Goal: Information Seeking & Learning: Learn about a topic

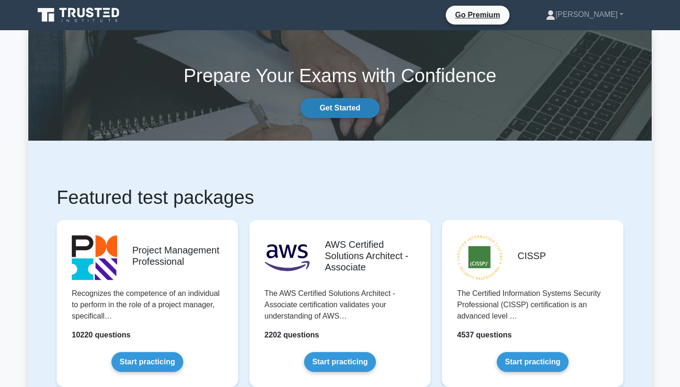
click at [347, 109] on link "Get Started" at bounding box center [339, 108] width 79 height 20
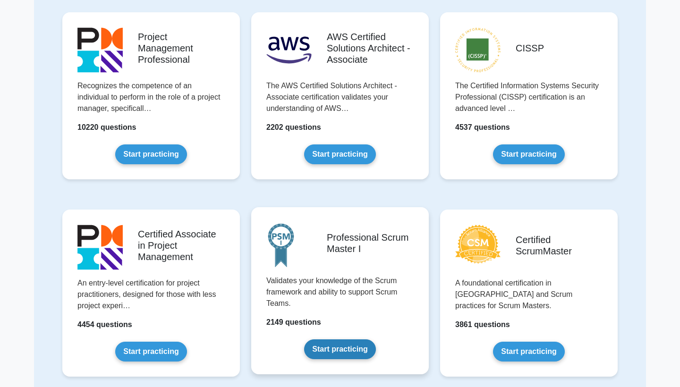
scroll to position [98, 0]
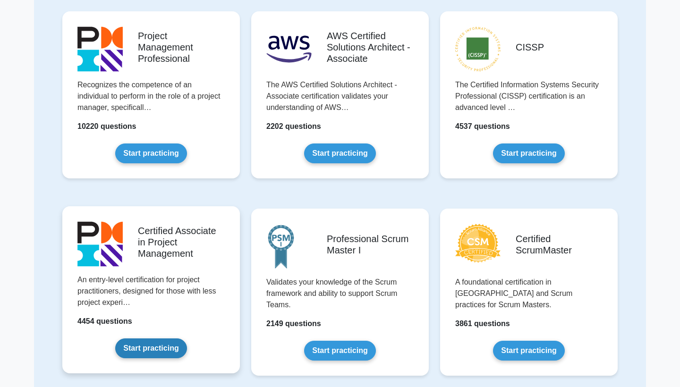
click at [151, 351] on link "Start practicing" at bounding box center [150, 349] width 71 height 20
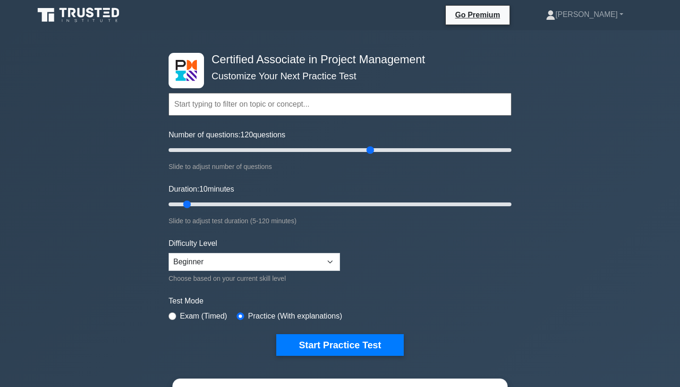
click at [374, 149] on input "Number of questions: 120 questions" at bounding box center [340, 150] width 343 height 11
click at [380, 150] on input "Number of questions: 120 questions" at bounding box center [340, 150] width 343 height 11
click at [402, 149] on input "Number of questions: 140 questions" at bounding box center [340, 150] width 343 height 11
click at [416, 149] on input "Number of questions: 145 questions" at bounding box center [340, 150] width 343 height 11
type input "150"
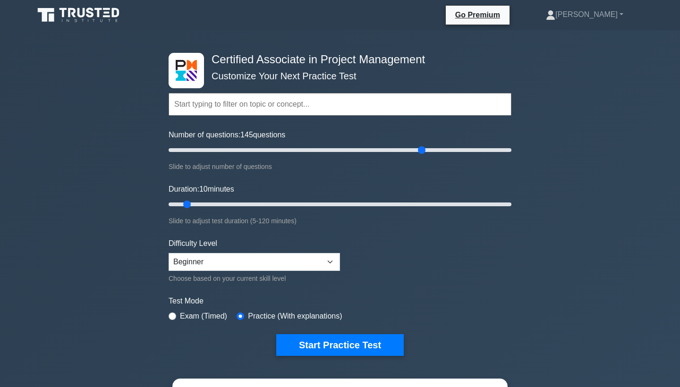
click at [425, 149] on input "Number of questions: 145 questions" at bounding box center [340, 150] width 343 height 11
click at [447, 204] on input "Duration: 10 minutes" at bounding box center [340, 204] width 343 height 11
click at [447, 204] on input "Duration: 100 minutes" at bounding box center [340, 204] width 343 height 11
click at [493, 204] on input "Duration: 115 minutes" at bounding box center [340, 204] width 343 height 11
type input "120"
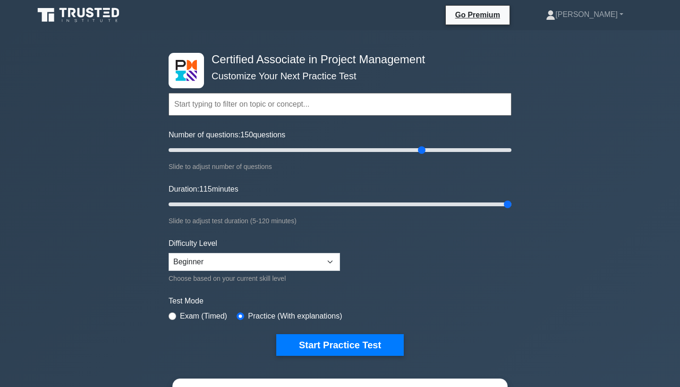
click at [506, 203] on input "Duration: 115 minutes" at bounding box center [340, 204] width 343 height 11
click at [243, 150] on input "Number of questions: 150 questions" at bounding box center [340, 150] width 343 height 11
click at [228, 150] on input "Number of questions: 35 questions" at bounding box center [340, 150] width 343 height 11
type input "40"
click at [232, 149] on input "Number of questions: 35 questions" at bounding box center [340, 150] width 343 height 11
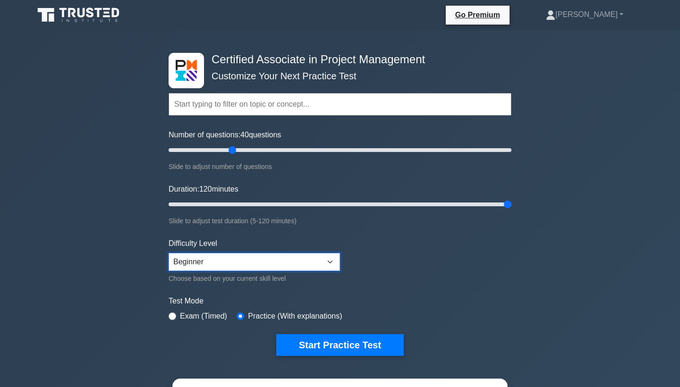
select select "expert"
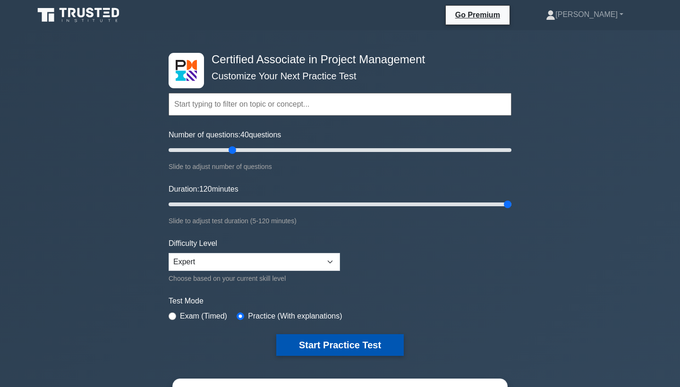
click at [357, 341] on button "Start Practice Test" at bounding box center [340, 346] width 128 height 22
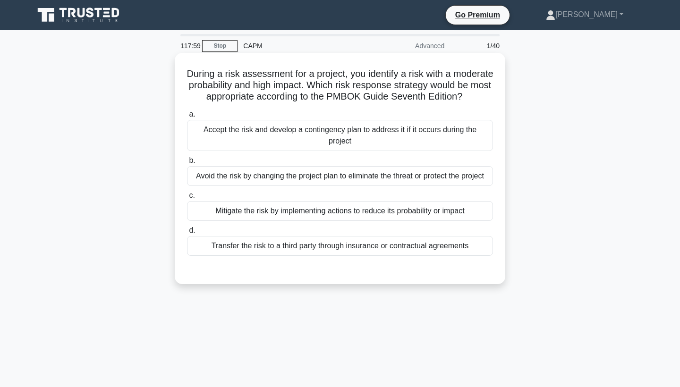
click at [355, 186] on div "Avoid the risk by changing the project plan to eliminate the threat or protect …" at bounding box center [340, 176] width 306 height 20
click at [187, 164] on input "b. Avoid the risk by changing the project plan to eliminate the threat or prote…" at bounding box center [187, 161] width 0 height 6
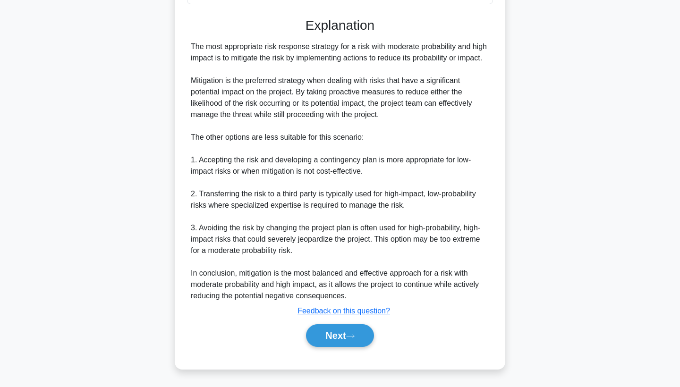
scroll to position [255, 0]
click at [348, 344] on button "Next" at bounding box center [340, 336] width 68 height 23
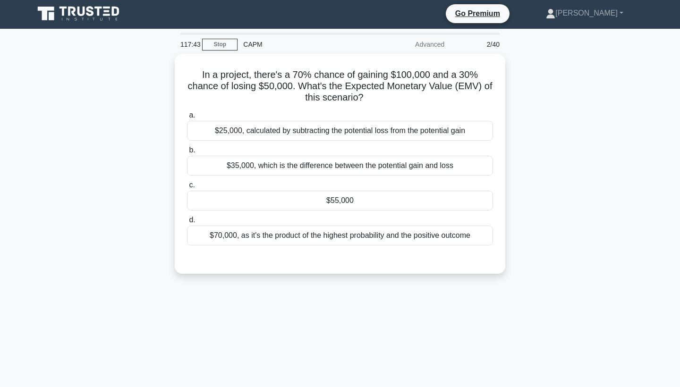
scroll to position [0, 0]
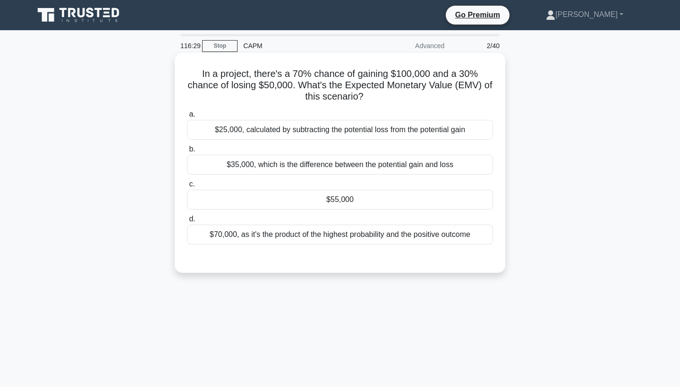
click at [348, 201] on div "$55,000" at bounding box center [340, 200] width 306 height 20
click at [187, 188] on input "c. $55,000" at bounding box center [187, 184] width 0 height 6
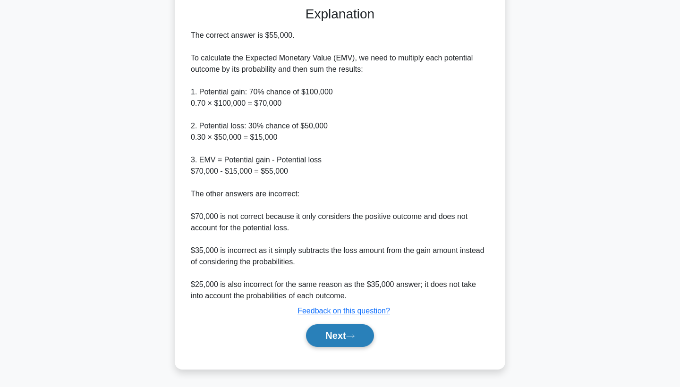
click at [328, 338] on button "Next" at bounding box center [340, 336] width 68 height 23
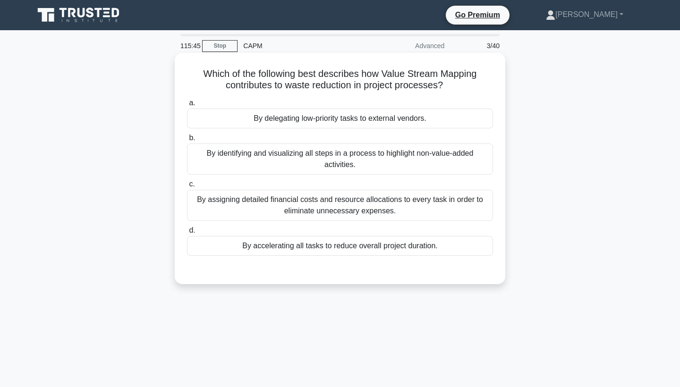
click at [370, 163] on div "By identifying and visualizing all steps in a process to highlight non-value-ad…" at bounding box center [340, 159] width 306 height 31
click at [187, 141] on input "b. By identifying and visualizing all steps in a process to highlight non-value…" at bounding box center [187, 138] width 0 height 6
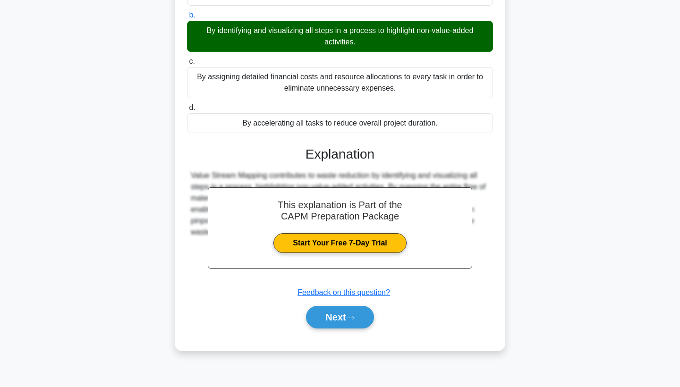
scroll to position [123, 0]
click at [329, 311] on button "Next" at bounding box center [340, 317] width 68 height 23
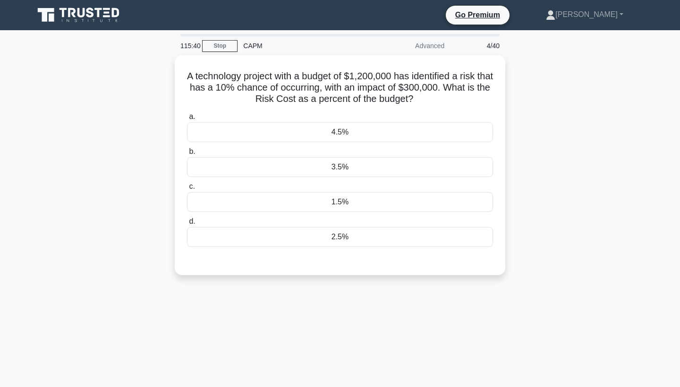
scroll to position [0, 0]
click at [435, 236] on div "2.5%" at bounding box center [340, 235] width 306 height 20
click at [187, 223] on input "d. 2.5%" at bounding box center [187, 219] width 0 height 6
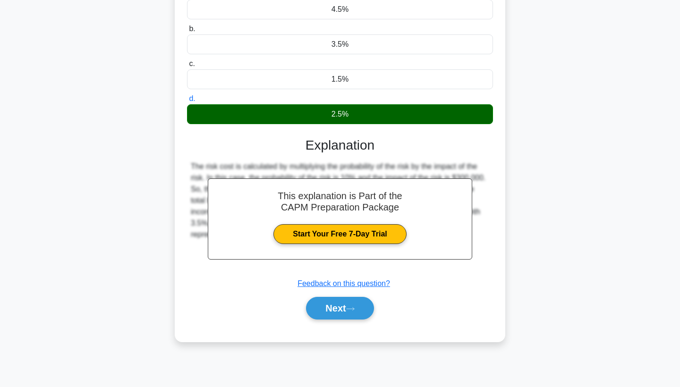
scroll to position [123, 0]
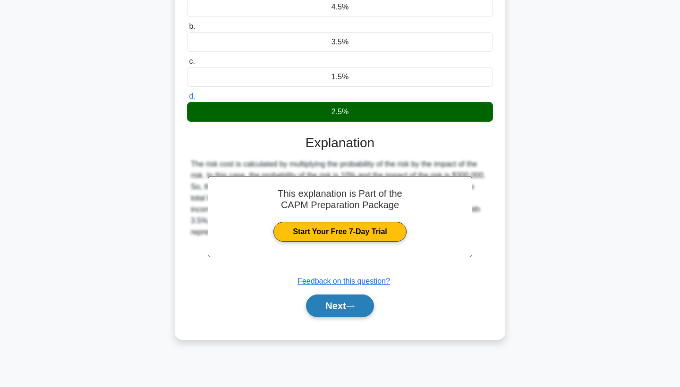
click at [330, 301] on button "Next" at bounding box center [340, 306] width 68 height 23
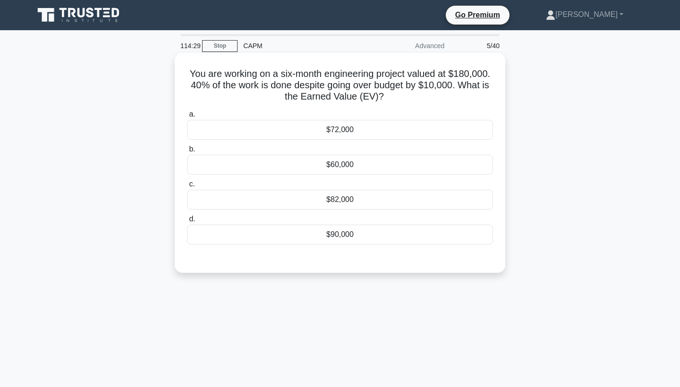
scroll to position [0, 0]
click at [365, 134] on div "$72,000" at bounding box center [340, 130] width 306 height 20
click at [187, 118] on input "a. $72,000" at bounding box center [187, 115] width 0 height 6
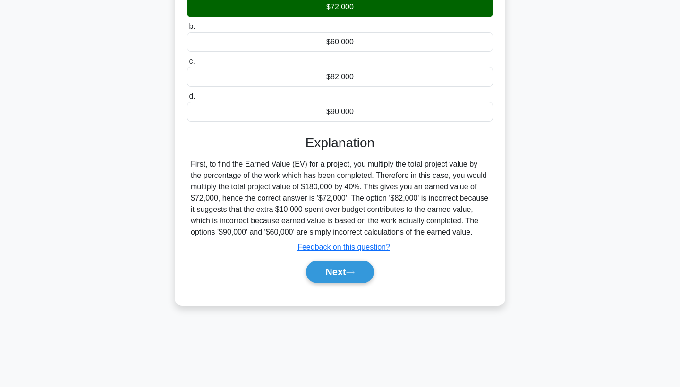
scroll to position [123, 0]
click at [334, 273] on button "Next" at bounding box center [340, 272] width 68 height 23
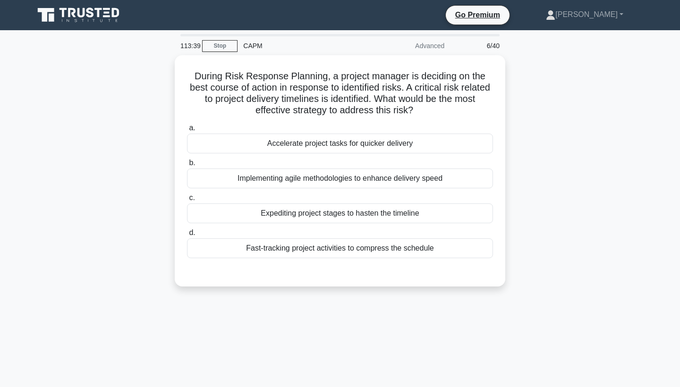
scroll to position [0, 0]
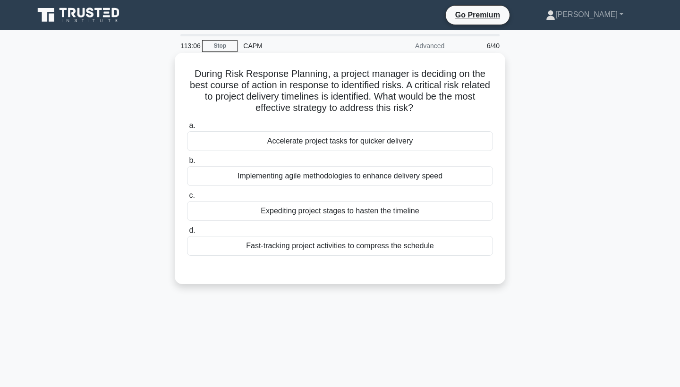
click at [342, 248] on div "Fast-tracking project activities to compress the schedule" at bounding box center [340, 246] width 306 height 20
click at [187, 234] on input "d. Fast-tracking project activities to compress the schedule" at bounding box center [187, 231] width 0 height 6
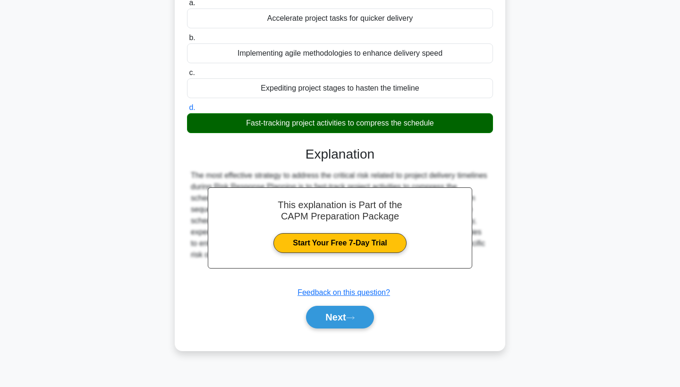
scroll to position [123, 0]
click at [330, 318] on button "Next" at bounding box center [340, 317] width 68 height 23
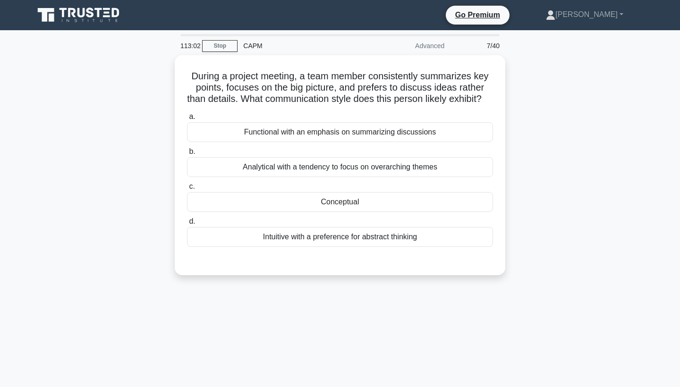
scroll to position [0, 0]
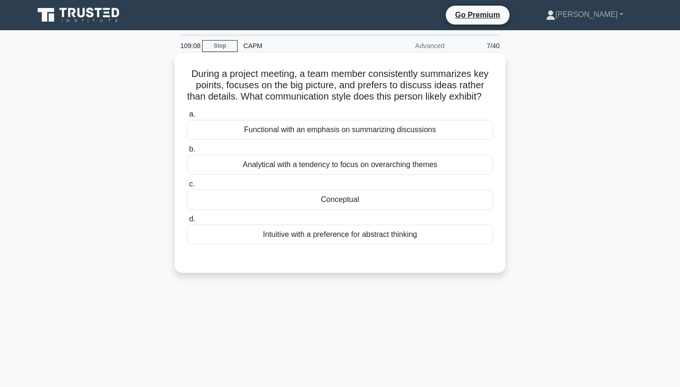
click at [358, 201] on label "c. Conceptual" at bounding box center [340, 194] width 306 height 31
click at [187, 188] on input "c. Conceptual" at bounding box center [187, 184] width 0 height 6
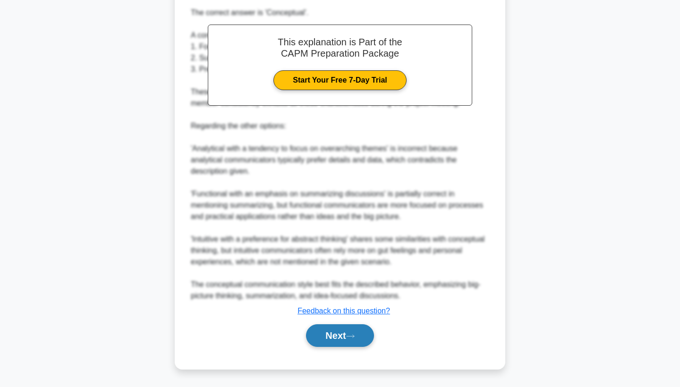
click at [332, 333] on button "Next" at bounding box center [340, 336] width 68 height 23
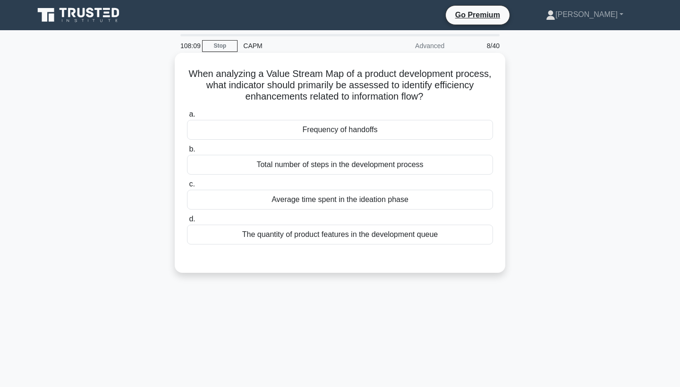
click at [356, 135] on div "Frequency of handoffs" at bounding box center [340, 130] width 306 height 20
click at [187, 118] on input "a. Frequency of handoffs" at bounding box center [187, 115] width 0 height 6
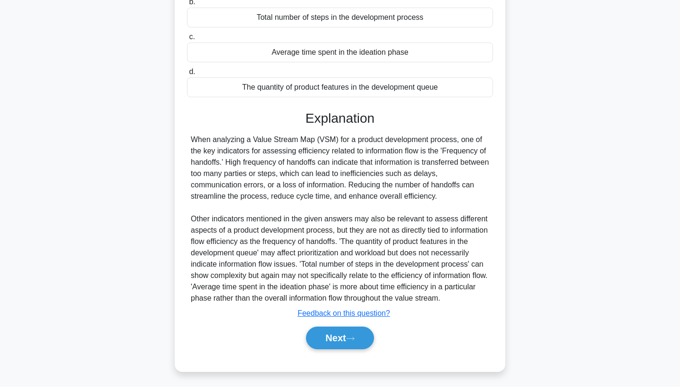
scroll to position [161, 0]
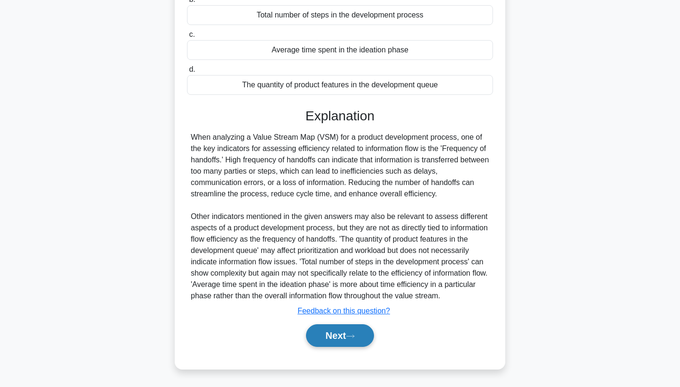
click at [335, 339] on button "Next" at bounding box center [340, 336] width 68 height 23
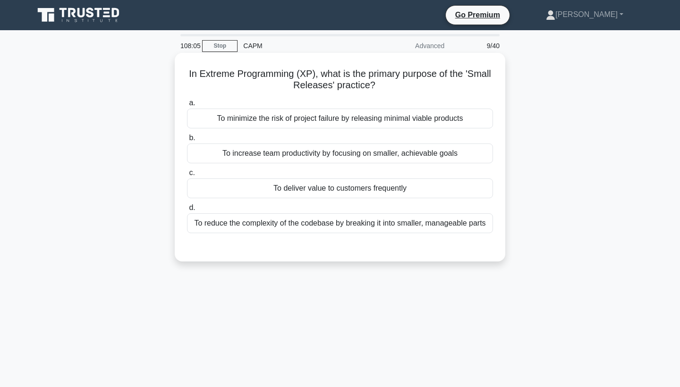
scroll to position [0, 0]
click at [338, 190] on div "To deliver value to customers frequently" at bounding box center [340, 189] width 306 height 20
click at [187, 176] on input "c. To deliver value to customers frequently" at bounding box center [187, 173] width 0 height 6
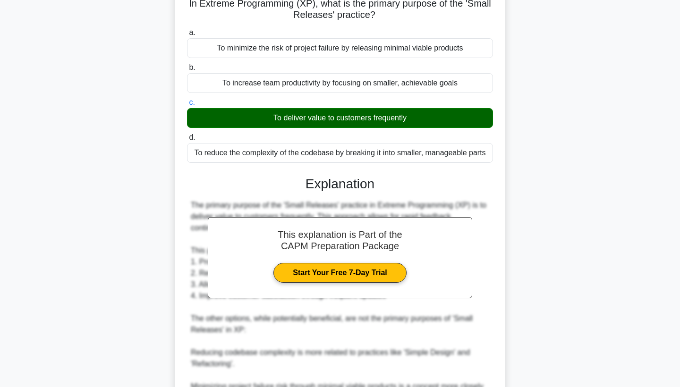
scroll to position [252, 0]
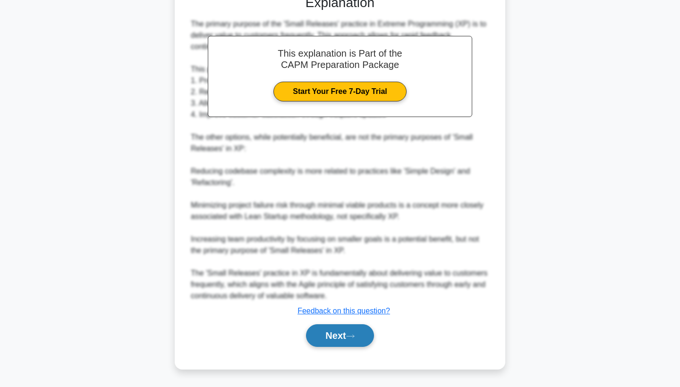
click at [338, 334] on button "Next" at bounding box center [340, 336] width 68 height 23
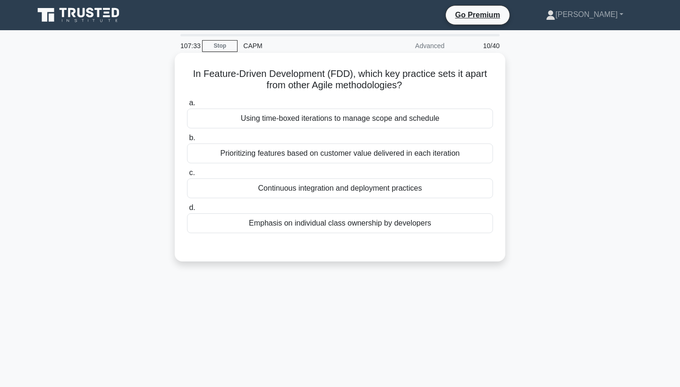
scroll to position [0, 0]
click at [348, 152] on div "Prioritizing features based on customer value delivered in each iteration" at bounding box center [340, 154] width 306 height 20
click at [187, 141] on input "b. Prioritizing features based on customer value delivered in each iteration" at bounding box center [187, 138] width 0 height 6
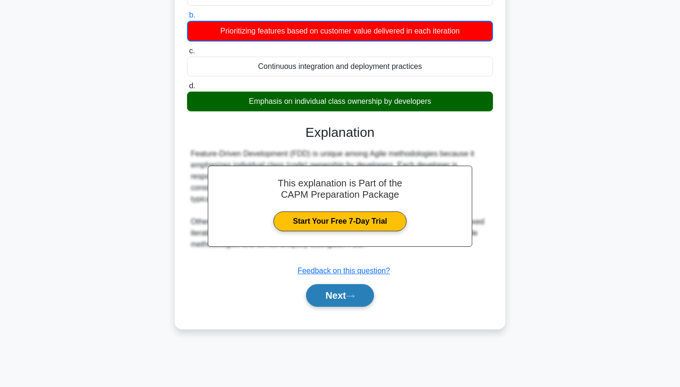
scroll to position [123, 0]
click at [323, 300] on button "Next" at bounding box center [340, 295] width 68 height 23
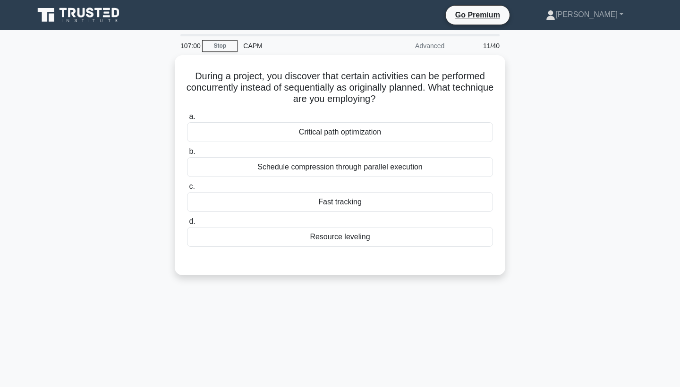
scroll to position [0, 0]
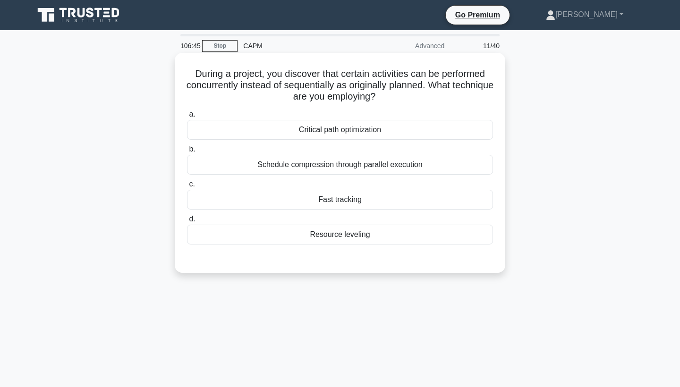
click at [342, 200] on div "Fast tracking" at bounding box center [340, 200] width 306 height 20
click at [187, 188] on input "c. Fast tracking" at bounding box center [187, 184] width 0 height 6
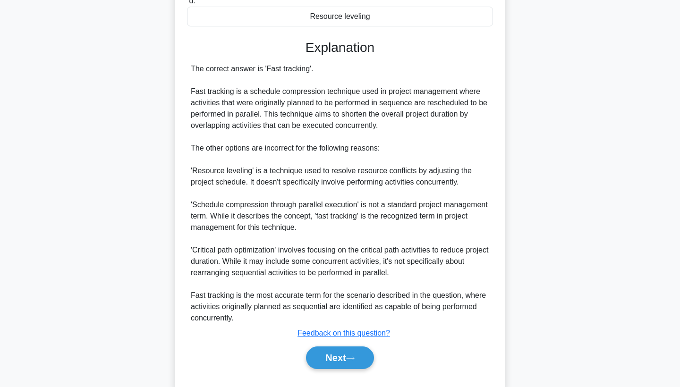
scroll to position [229, 0]
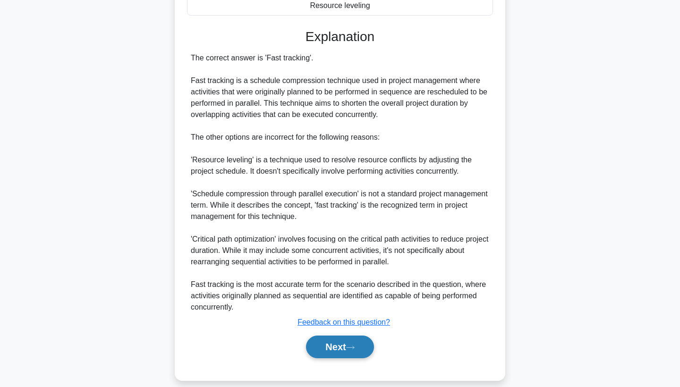
click at [343, 347] on button "Next" at bounding box center [340, 347] width 68 height 23
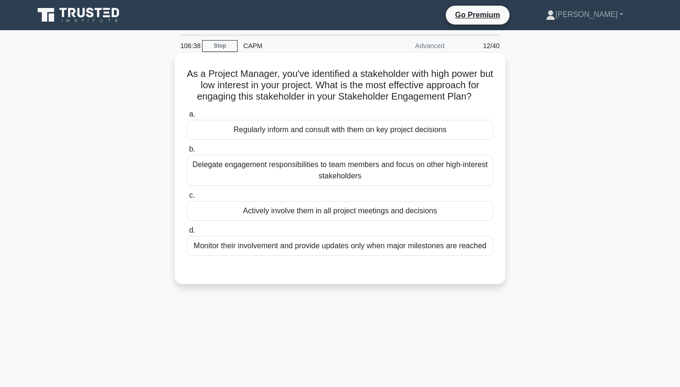
scroll to position [0, 0]
click at [349, 211] on div "Actively involve them in all project meetings and decisions" at bounding box center [340, 211] width 306 height 20
click at [187, 199] on input "c. Actively involve them in all project meetings and decisions" at bounding box center [187, 196] width 0 height 6
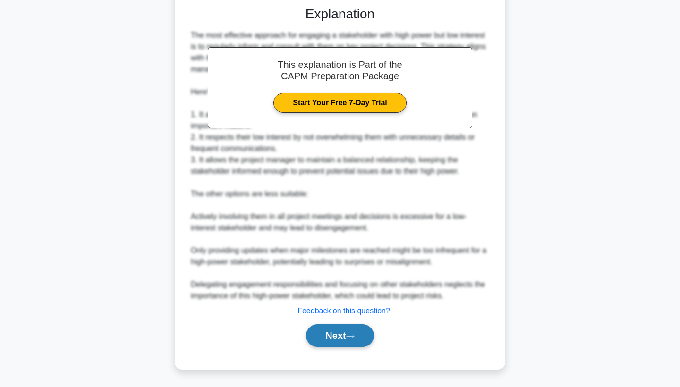
click at [326, 340] on button "Next" at bounding box center [340, 336] width 68 height 23
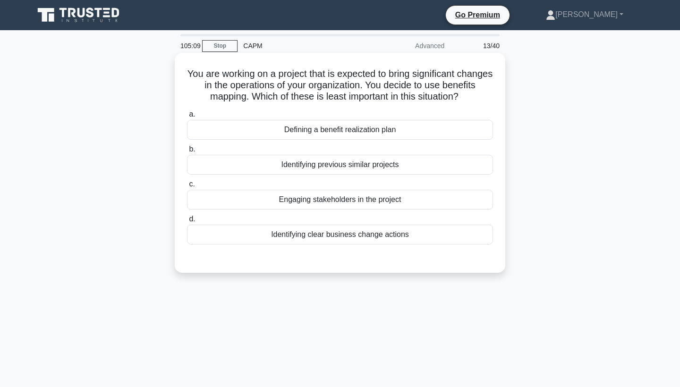
click at [343, 130] on div "Defining a benefit realization plan" at bounding box center [340, 130] width 306 height 20
click at [187, 118] on input "a. Defining a benefit realization plan" at bounding box center [187, 115] width 0 height 6
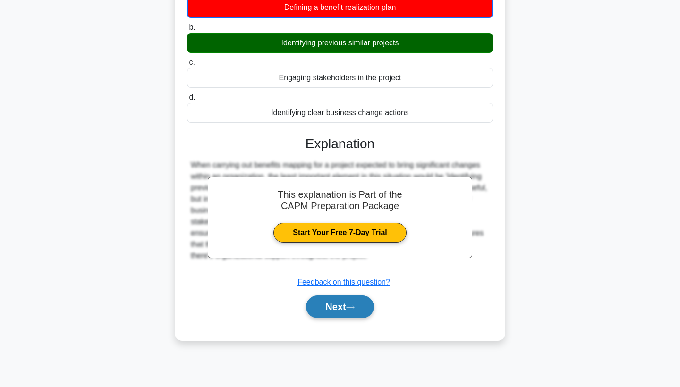
scroll to position [123, 0]
click at [337, 303] on button "Next" at bounding box center [340, 307] width 68 height 23
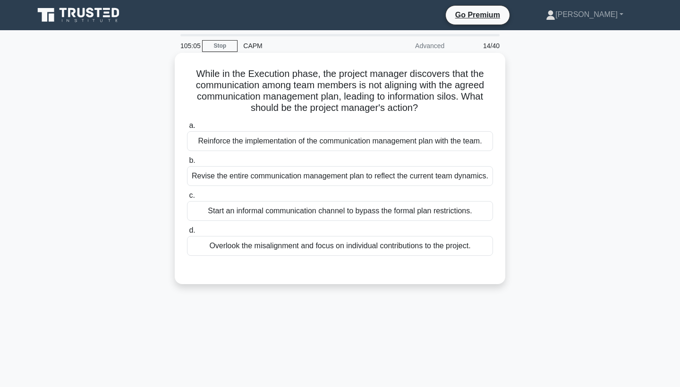
scroll to position [0, 0]
click at [340, 144] on div "Reinforce the implementation of the communication management plan with the team." at bounding box center [340, 141] width 306 height 20
click at [187, 129] on input "a. Reinforce the implementation of the communication management plan with the t…" at bounding box center [187, 126] width 0 height 6
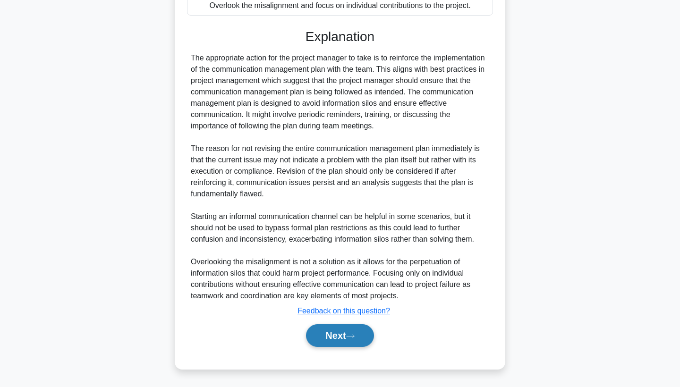
click at [357, 340] on button "Next" at bounding box center [340, 336] width 68 height 23
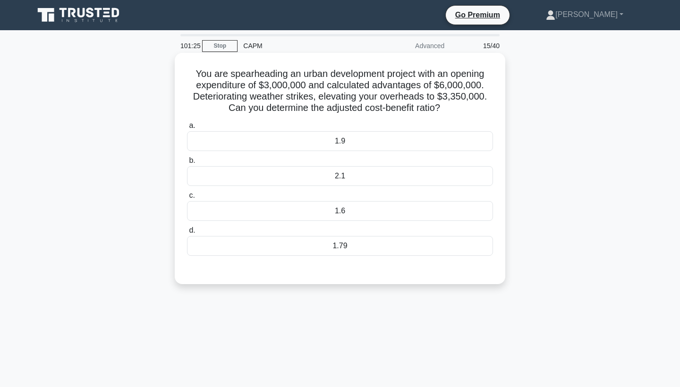
click at [360, 146] on div "1.9" at bounding box center [340, 141] width 306 height 20
click at [187, 129] on input "a. 1.9" at bounding box center [187, 126] width 0 height 6
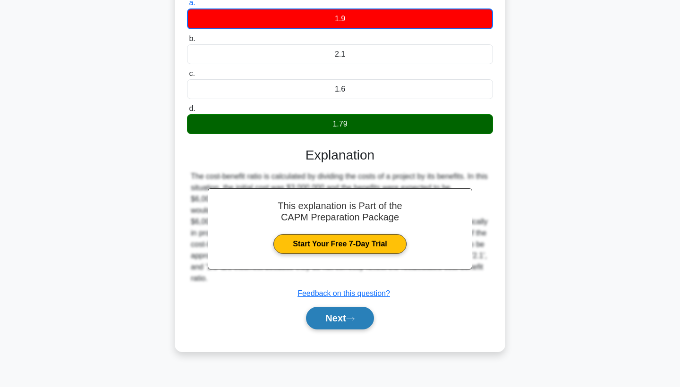
scroll to position [123, 0]
click at [332, 314] on button "Next" at bounding box center [340, 318] width 68 height 23
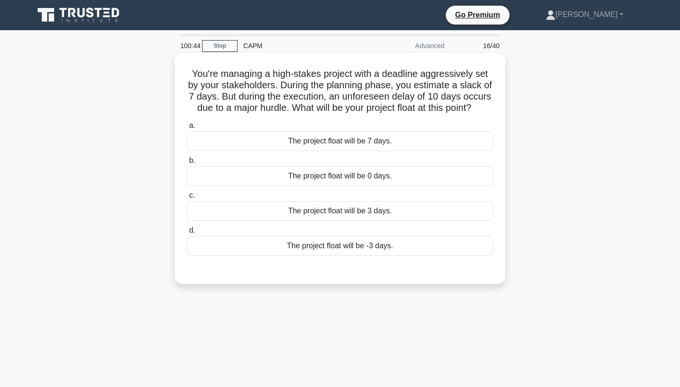
scroll to position [0, 0]
click at [346, 211] on div "The project float will be 3 days." at bounding box center [340, 211] width 306 height 20
click at [187, 199] on input "c. The project float will be 3 days." at bounding box center [187, 196] width 0 height 6
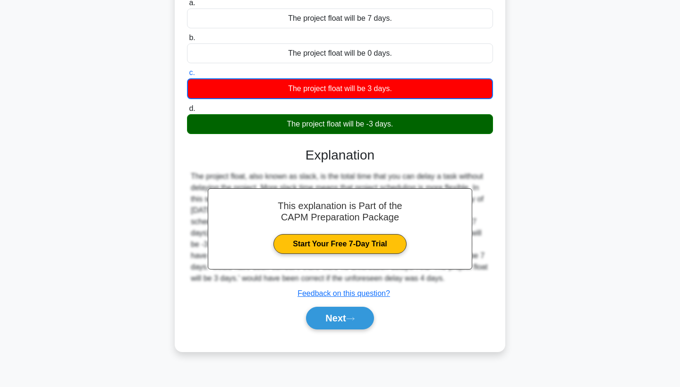
scroll to position [123, 0]
click at [337, 317] on button "Next" at bounding box center [340, 318] width 68 height 23
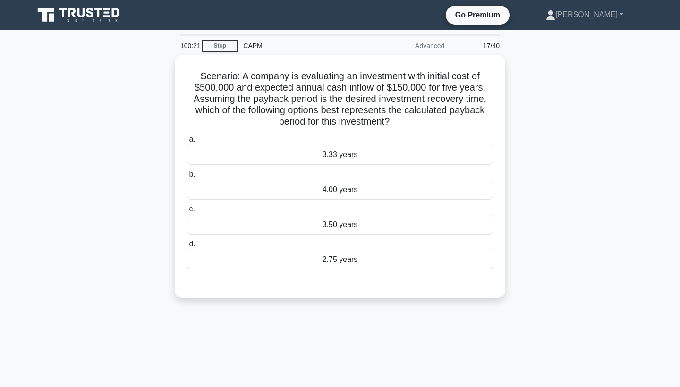
scroll to position [0, 0]
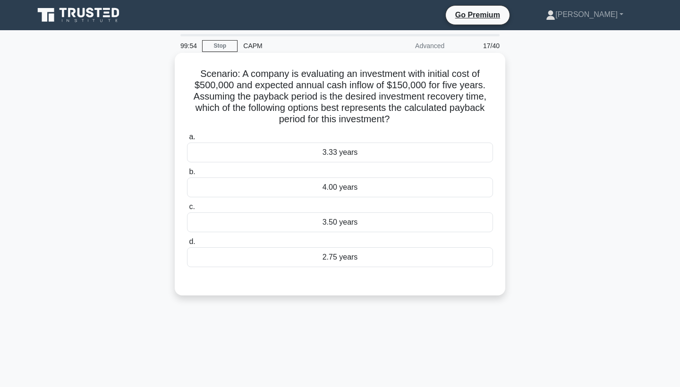
click at [382, 152] on div "3.33 years" at bounding box center [340, 153] width 306 height 20
click at [187, 140] on input "a. 3.33 years" at bounding box center [187, 137] width 0 height 6
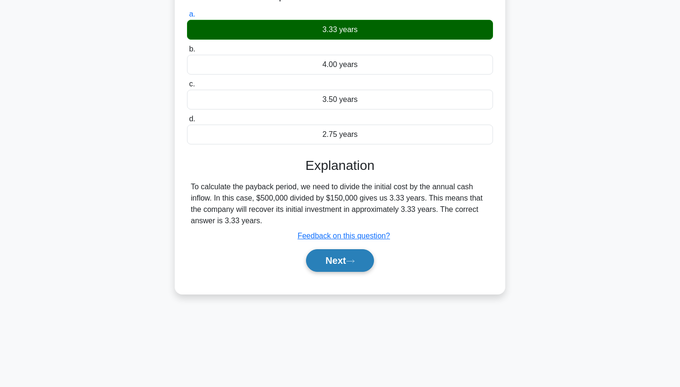
scroll to position [123, 0]
click at [331, 257] on button "Next" at bounding box center [340, 260] width 68 height 23
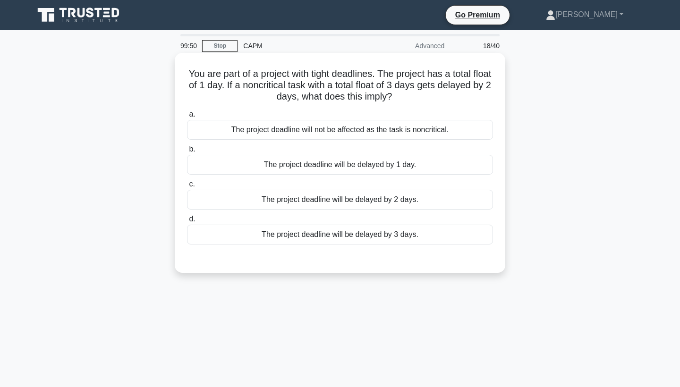
scroll to position [0, 0]
click at [343, 132] on div "The project deadline will not be affected as the task is noncritical." at bounding box center [340, 130] width 306 height 20
click at [187, 118] on input "a. The project deadline will not be affected as the task is noncritical." at bounding box center [187, 115] width 0 height 6
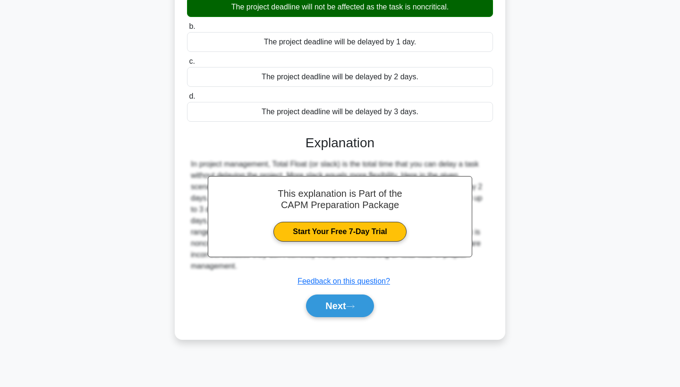
scroll to position [123, 0]
click at [351, 311] on button "Next" at bounding box center [340, 306] width 68 height 23
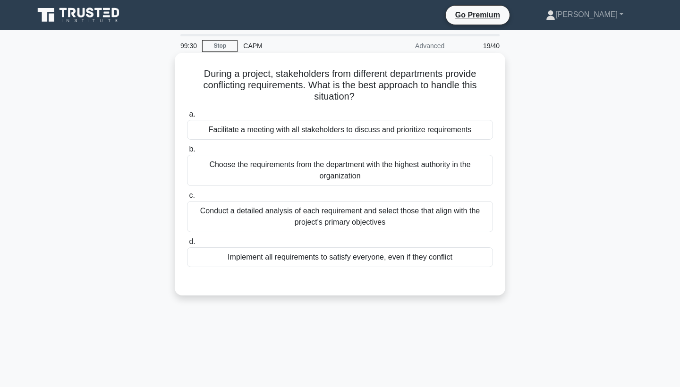
scroll to position [0, 0]
click at [342, 133] on div "Facilitate a meeting with all stakeholders to discuss and prioritize requiremen…" at bounding box center [340, 130] width 306 height 20
click at [187, 118] on input "a. Facilitate a meeting with all stakeholders to discuss and prioritize require…" at bounding box center [187, 115] width 0 height 6
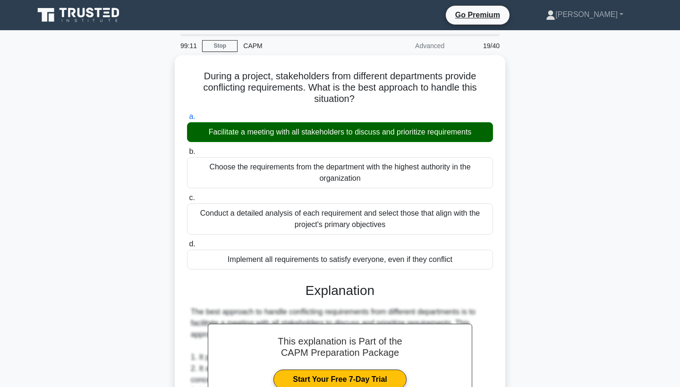
scroll to position [289, 0]
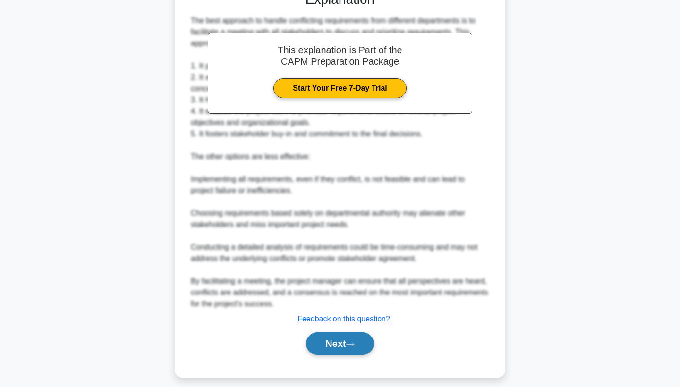
click at [335, 343] on button "Next" at bounding box center [340, 344] width 68 height 23
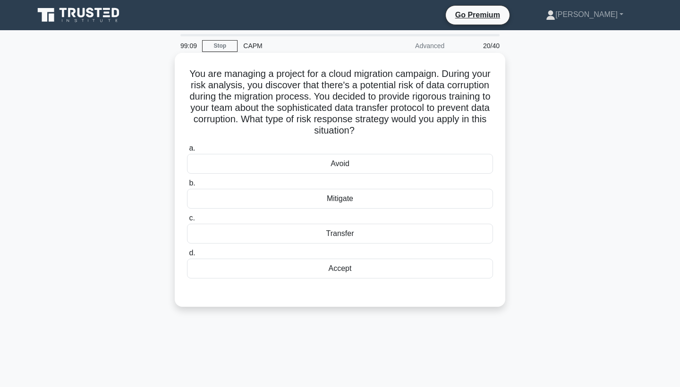
scroll to position [0, 0]
click at [376, 199] on div "Mitigate" at bounding box center [340, 199] width 306 height 20
click at [187, 187] on input "b. Mitigate" at bounding box center [187, 183] width 0 height 6
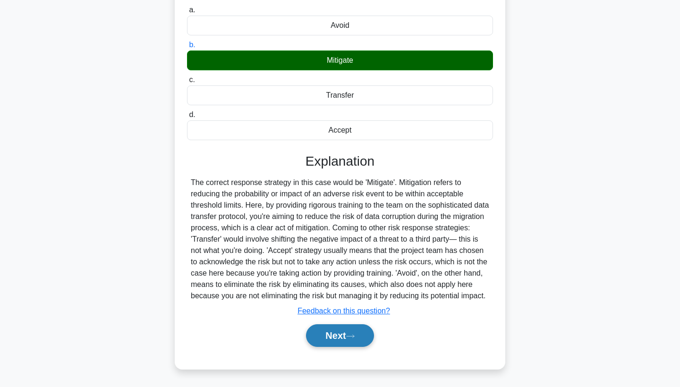
click at [333, 337] on button "Next" at bounding box center [340, 336] width 68 height 23
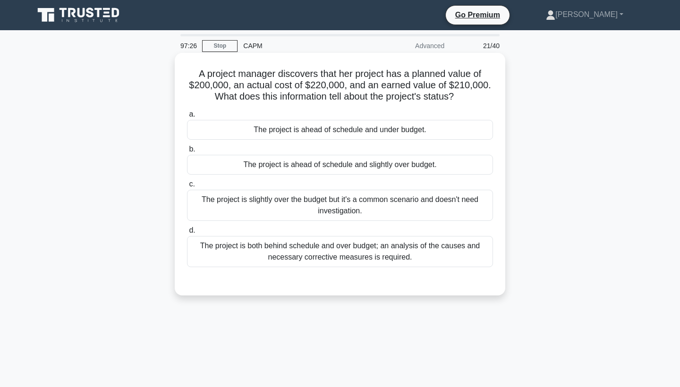
click at [344, 167] on div "The project is ahead of schedule and slightly over budget." at bounding box center [340, 165] width 306 height 20
click at [187, 153] on input "b. The project is ahead of schedule and slightly over budget." at bounding box center [187, 149] width 0 height 6
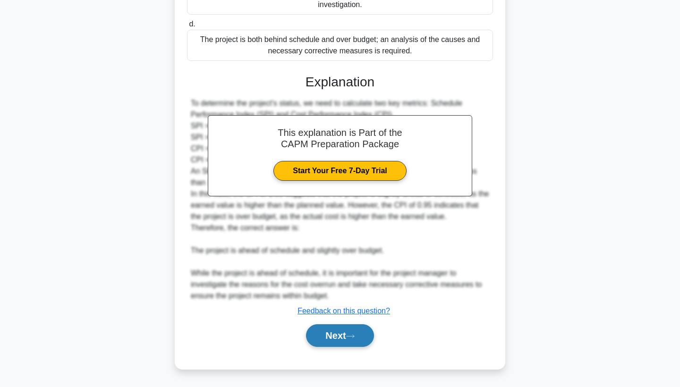
click at [339, 328] on button "Next" at bounding box center [340, 336] width 68 height 23
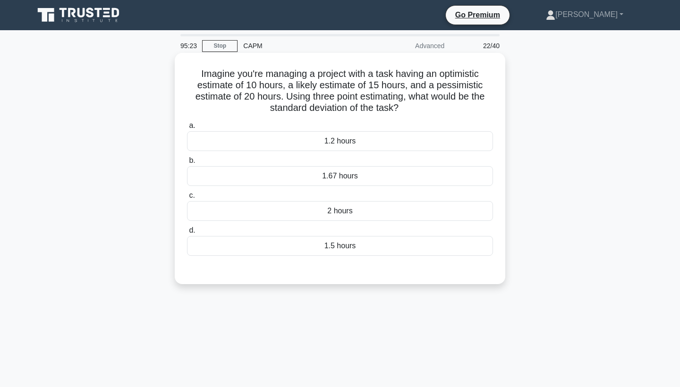
click at [376, 180] on div "1.67 hours" at bounding box center [340, 176] width 306 height 20
click at [187, 164] on input "b. 1.67 hours" at bounding box center [187, 161] width 0 height 6
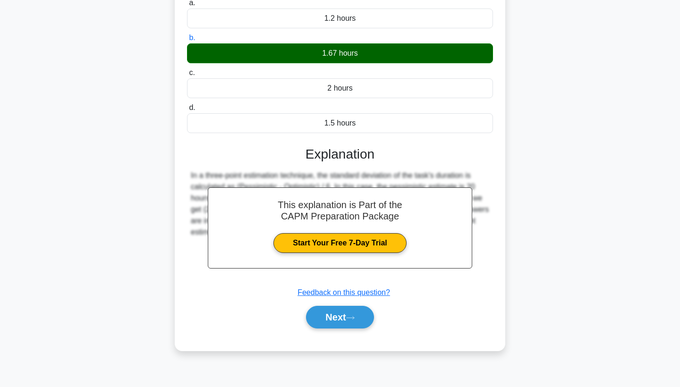
scroll to position [123, 0]
click at [343, 313] on button "Next" at bounding box center [340, 317] width 68 height 23
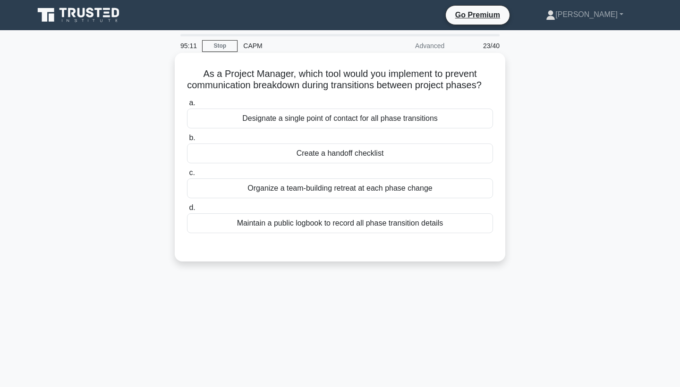
scroll to position [0, 0]
click at [346, 163] on div "Create a handoff checklist" at bounding box center [340, 154] width 306 height 20
click at [187, 141] on input "b. Create a handoff checklist" at bounding box center [187, 138] width 0 height 6
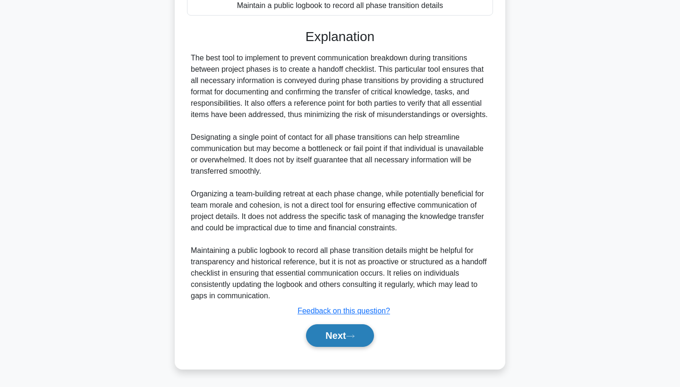
click at [331, 343] on button "Next" at bounding box center [340, 336] width 68 height 23
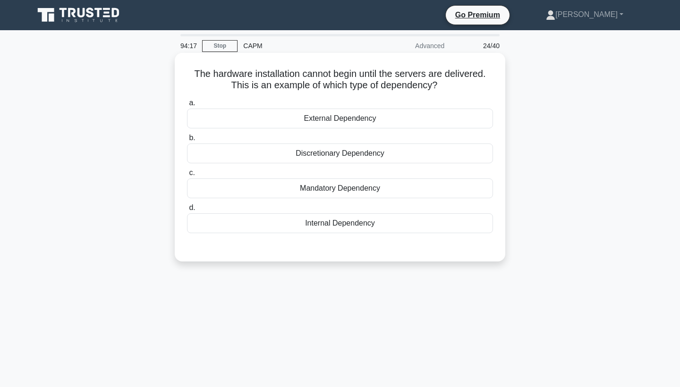
click at [347, 118] on div "External Dependency" at bounding box center [340, 119] width 306 height 20
click at [187, 106] on input "a. External Dependency" at bounding box center [187, 103] width 0 height 6
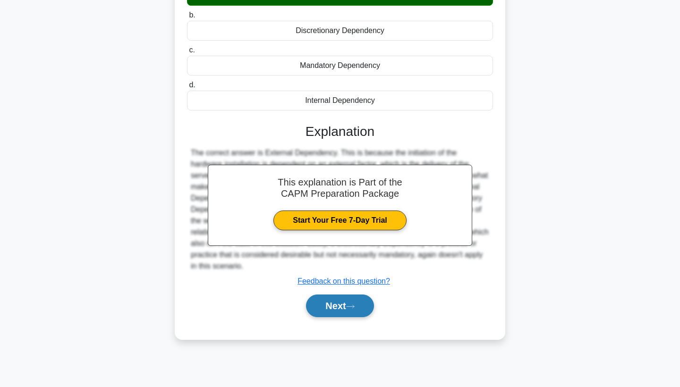
scroll to position [123, 0]
click at [328, 304] on button "Next" at bounding box center [340, 306] width 68 height 23
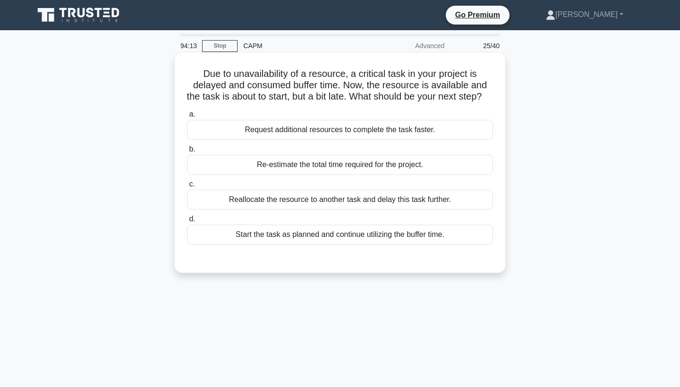
scroll to position [0, 0]
click at [343, 245] on div "Start the task as planned and continue utilizing the buffer time." at bounding box center [340, 235] width 306 height 20
click at [187, 223] on input "d. Start the task as planned and continue utilizing the buffer time." at bounding box center [187, 219] width 0 height 6
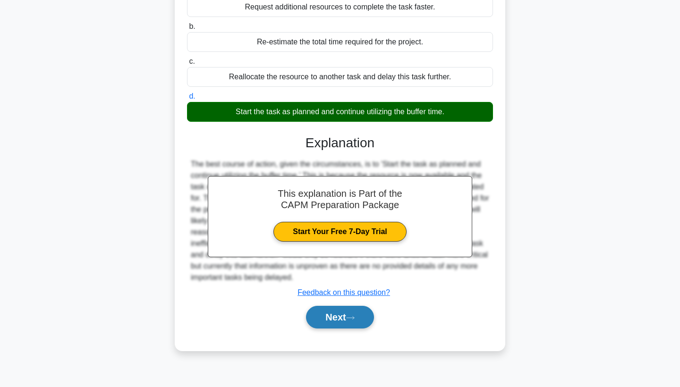
click at [329, 326] on button "Next" at bounding box center [340, 317] width 68 height 23
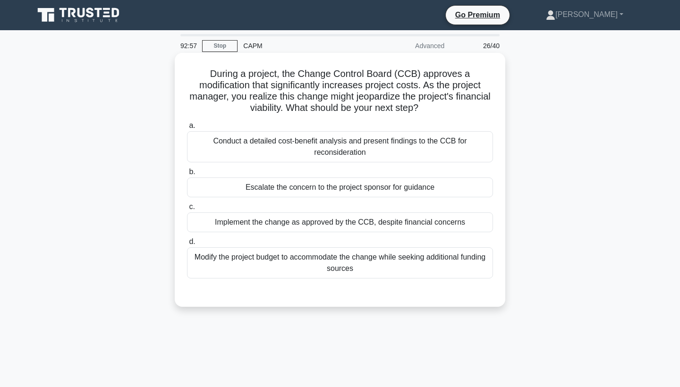
click at [380, 152] on div "Conduct a detailed cost-benefit analysis and present findings to the CCB for re…" at bounding box center [340, 146] width 306 height 31
click at [187, 129] on input "a. Conduct a detailed cost-benefit analysis and present findings to the CCB for…" at bounding box center [187, 126] width 0 height 6
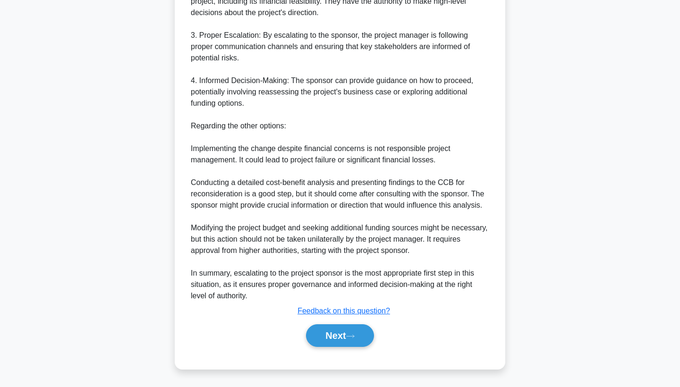
scroll to position [412, 0]
click at [327, 338] on button "Next" at bounding box center [340, 336] width 68 height 23
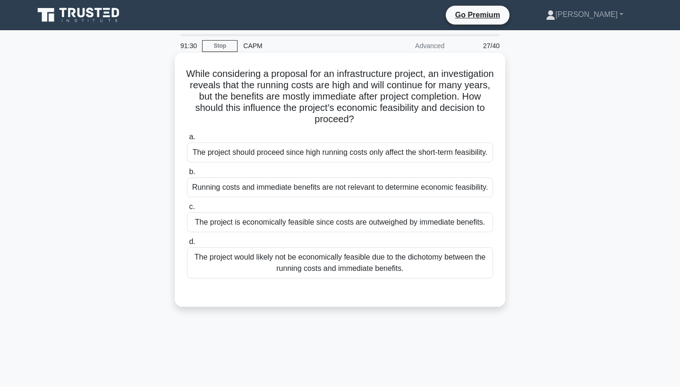
scroll to position [0, 0]
click at [332, 265] on div "The project would likely not be economically feasible due to the dichotomy betw…" at bounding box center [340, 263] width 306 height 31
click at [187, 245] on input "d. The project would likely not be economically feasible due to the dichotomy b…" at bounding box center [187, 242] width 0 height 6
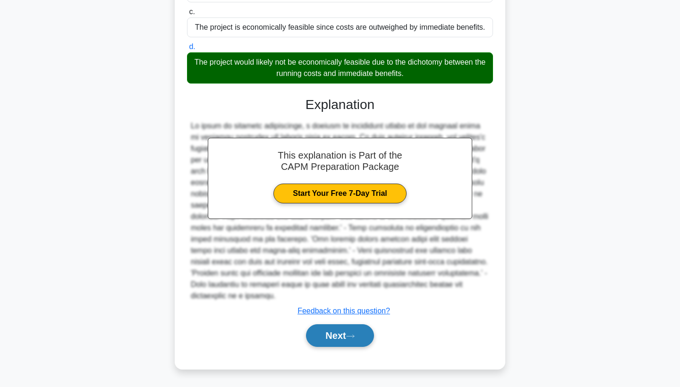
click at [338, 337] on button "Next" at bounding box center [340, 336] width 68 height 23
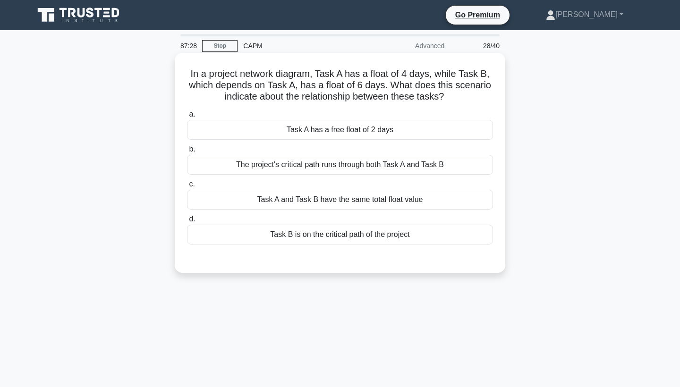
click at [337, 131] on div "Task A has a free float of 2 days" at bounding box center [340, 130] width 306 height 20
click at [187, 118] on input "a. Task A has a free float of 2 days" at bounding box center [187, 115] width 0 height 6
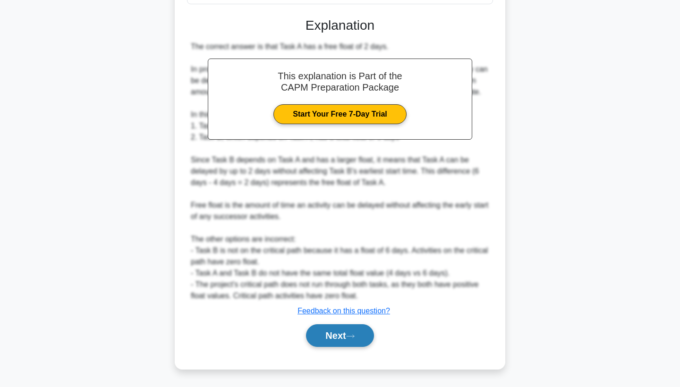
click at [332, 333] on button "Next" at bounding box center [340, 336] width 68 height 23
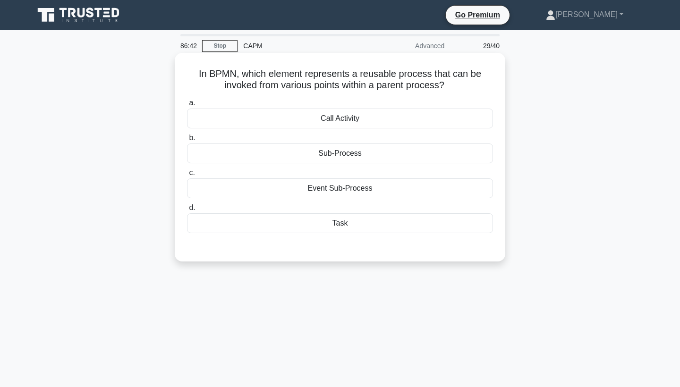
click at [382, 189] on div "Event Sub-Process" at bounding box center [340, 189] width 306 height 20
click at [187, 176] on input "c. Event Sub-Process" at bounding box center [187, 173] width 0 height 6
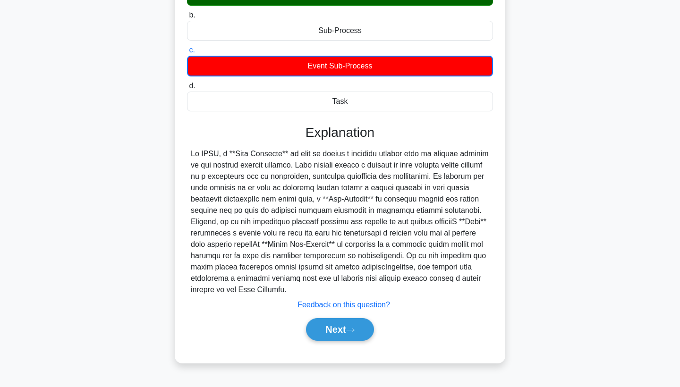
scroll to position [123, 0]
click at [329, 327] on button "Next" at bounding box center [340, 329] width 68 height 23
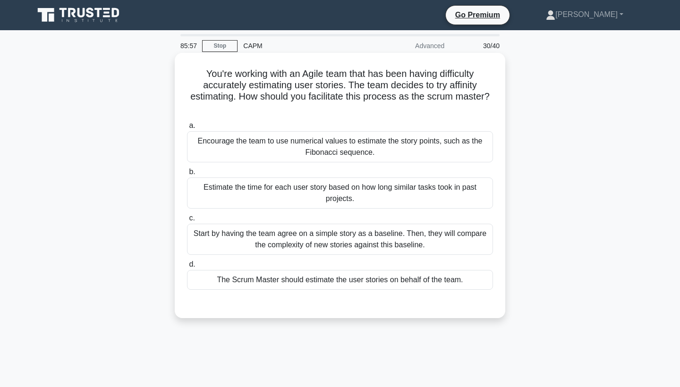
scroll to position [0, 0]
click at [386, 150] on div "Encourage the team to use numerical values to estimate the story points, such a…" at bounding box center [340, 146] width 306 height 31
click at [187, 129] on input "a. Encourage the team to use numerical values to estimate the story points, suc…" at bounding box center [187, 126] width 0 height 6
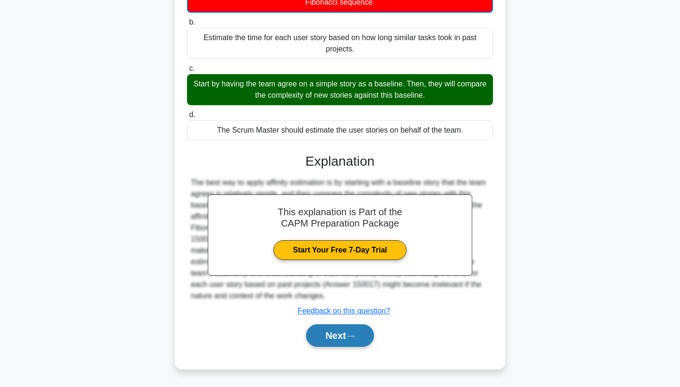
click at [328, 335] on button "Next" at bounding box center [340, 336] width 68 height 23
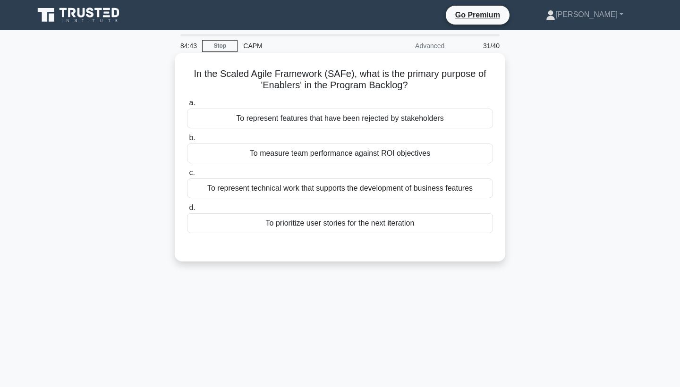
click at [353, 193] on div "To represent technical work that supports the development of business features" at bounding box center [340, 189] width 306 height 20
click at [187, 176] on input "c. To represent technical work that supports the development of business featur…" at bounding box center [187, 173] width 0 height 6
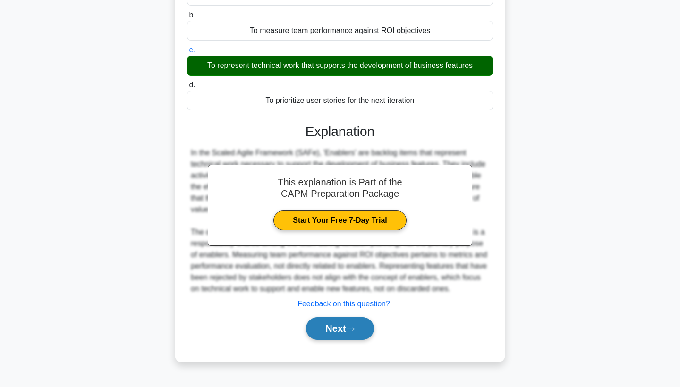
scroll to position [123, 0]
click at [331, 326] on button "Next" at bounding box center [340, 328] width 68 height 23
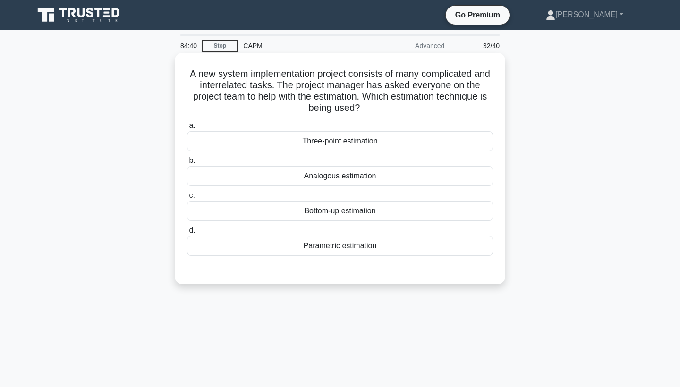
scroll to position [0, 0]
click at [346, 213] on div "Bottom-up estimation" at bounding box center [340, 211] width 306 height 20
click at [187, 199] on input "c. Bottom-up estimation" at bounding box center [187, 196] width 0 height 6
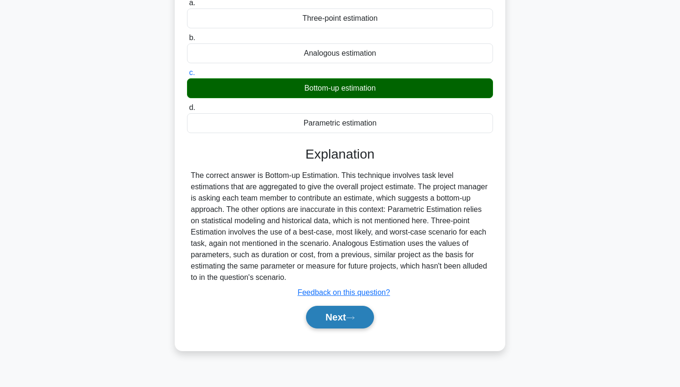
scroll to position [123, 0]
click at [322, 318] on button "Next" at bounding box center [340, 317] width 68 height 23
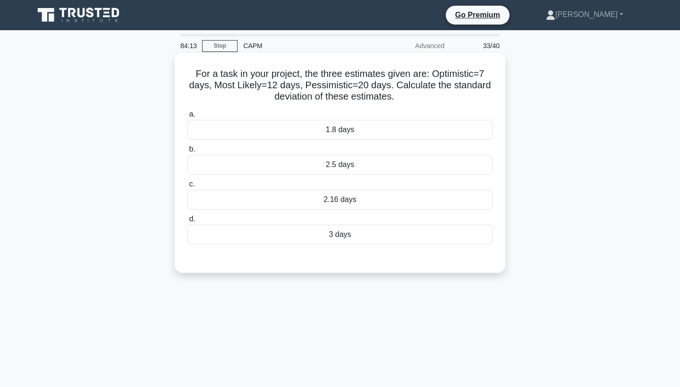
scroll to position [0, 0]
click at [358, 167] on div "2.5 days" at bounding box center [340, 165] width 306 height 20
click at [187, 153] on input "b. 2.5 days" at bounding box center [187, 149] width 0 height 6
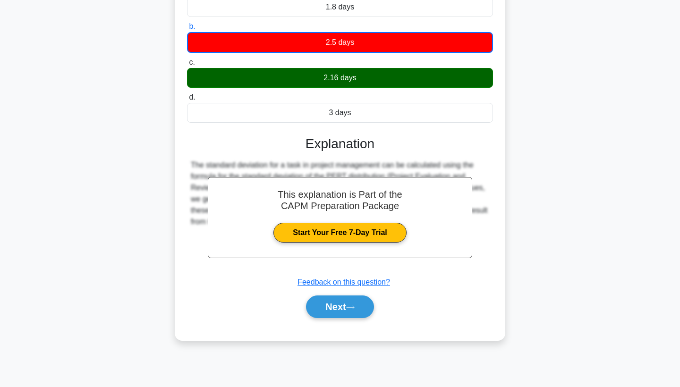
scroll to position [123, 0]
click at [326, 309] on button "Next" at bounding box center [340, 307] width 68 height 23
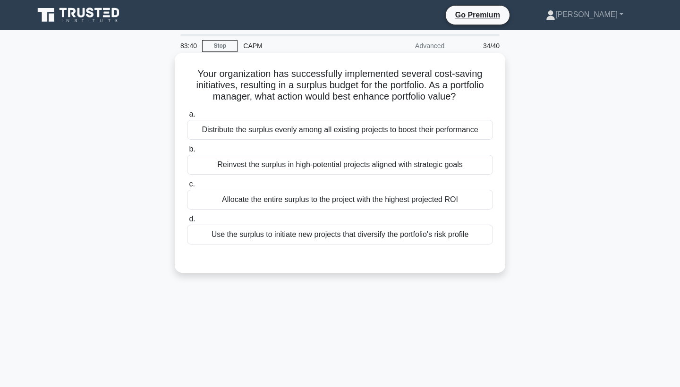
scroll to position [0, 0]
click at [340, 165] on div "Reinvest the surplus in high-potential projects aligned with strategic goals" at bounding box center [340, 165] width 306 height 20
click at [187, 153] on input "b. Reinvest the surplus in high-potential projects aligned with strategic goals" at bounding box center [187, 149] width 0 height 6
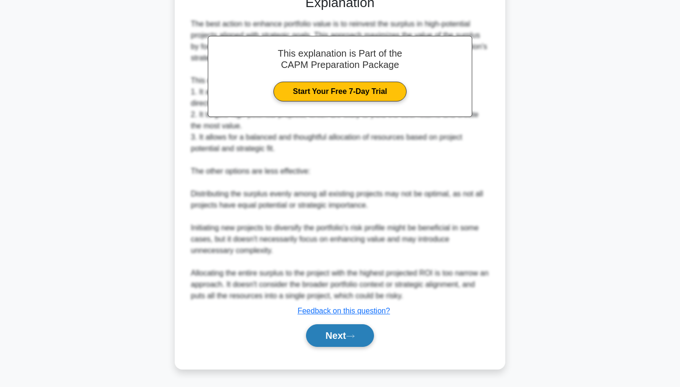
click at [335, 336] on button "Next" at bounding box center [340, 336] width 68 height 23
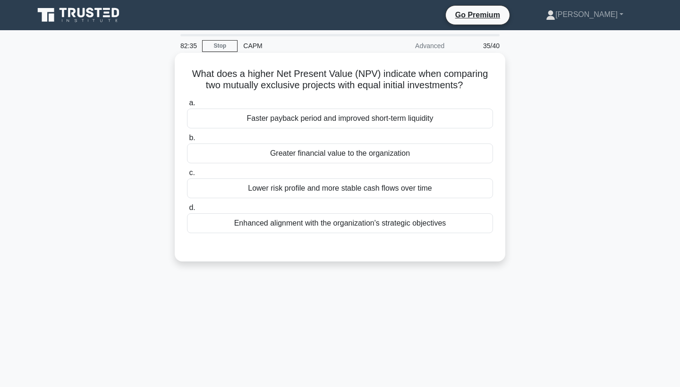
click at [333, 154] on div "Greater financial value to the organization" at bounding box center [340, 154] width 306 height 20
click at [187, 141] on input "b. Greater financial value to the organization" at bounding box center [187, 138] width 0 height 6
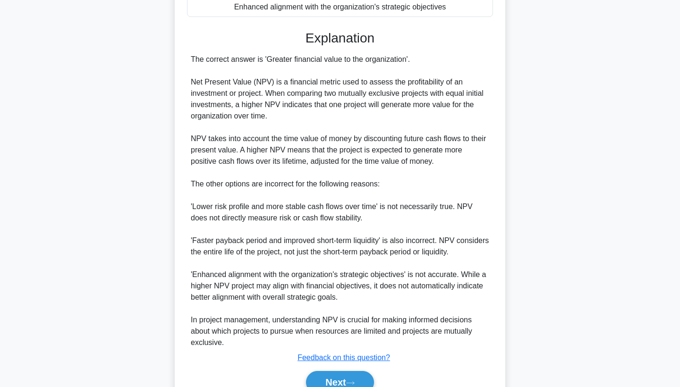
scroll to position [223, 0]
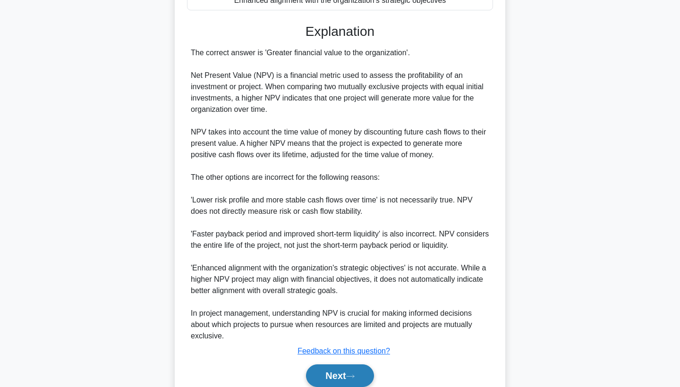
click at [342, 377] on button "Next" at bounding box center [340, 376] width 68 height 23
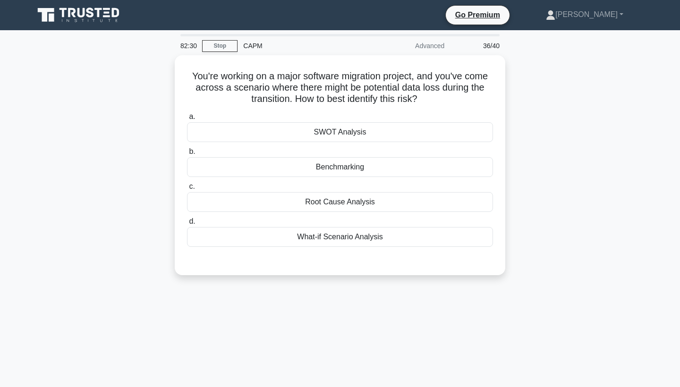
scroll to position [0, 0]
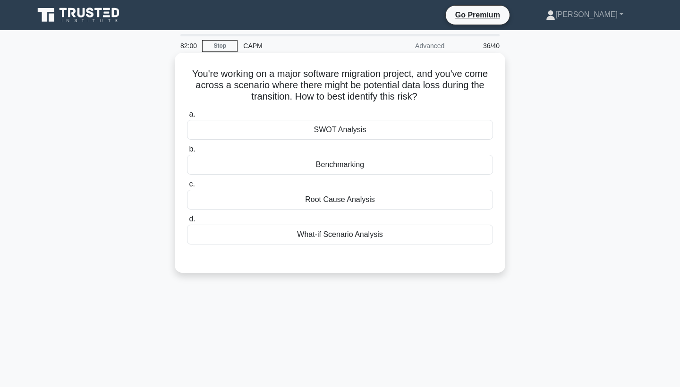
click at [344, 198] on div "Root Cause Analysis" at bounding box center [340, 200] width 306 height 20
click at [187, 188] on input "c. Root Cause Analysis" at bounding box center [187, 184] width 0 height 6
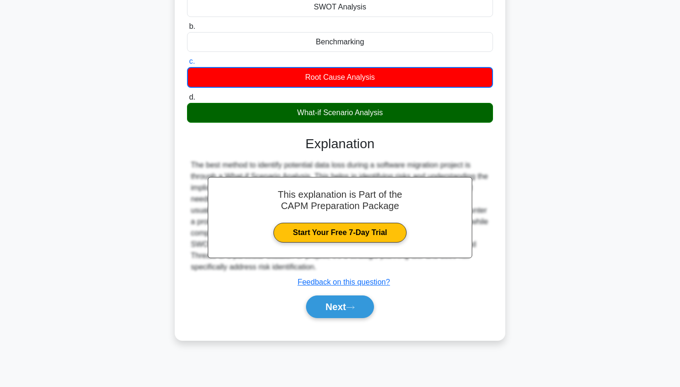
scroll to position [123, 0]
click at [323, 310] on button "Next" at bounding box center [340, 307] width 68 height 23
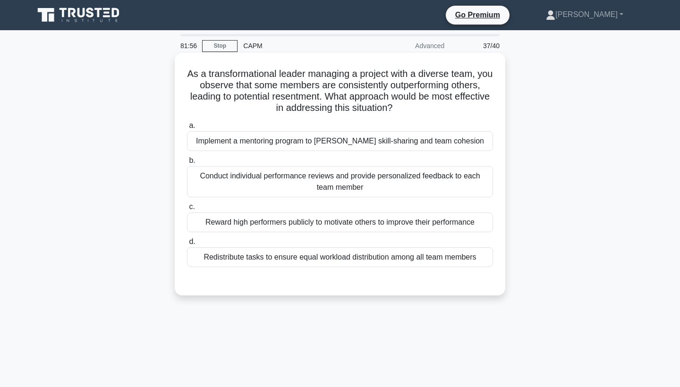
scroll to position [0, 0]
click at [348, 259] on div "Redistribute tasks to ensure equal workload distribution among all team members" at bounding box center [340, 258] width 306 height 20
click at [187, 245] on input "d. Redistribute tasks to ensure equal workload distribution among all team memb…" at bounding box center [187, 242] width 0 height 6
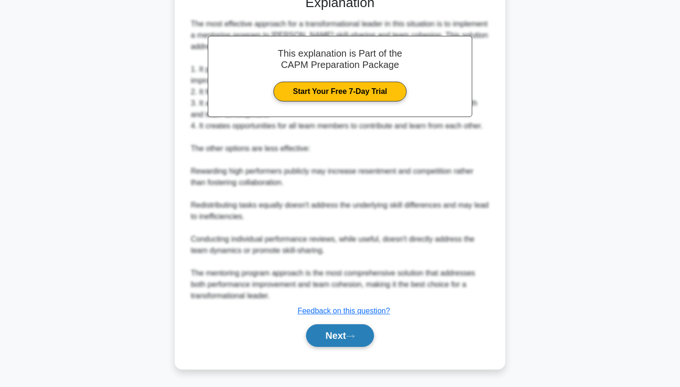
click at [330, 336] on button "Next" at bounding box center [340, 336] width 68 height 23
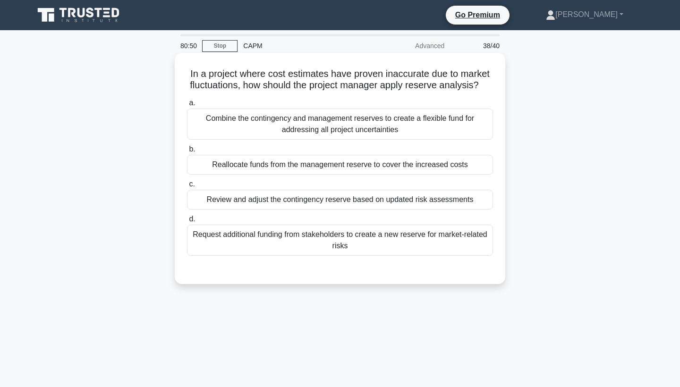
click at [330, 201] on div "Review and adjust the contingency reserve based on updated risk assessments" at bounding box center [340, 200] width 306 height 20
click at [187, 188] on input "c. Review and adjust the contingency reserve based on updated risk assessments" at bounding box center [187, 184] width 0 height 6
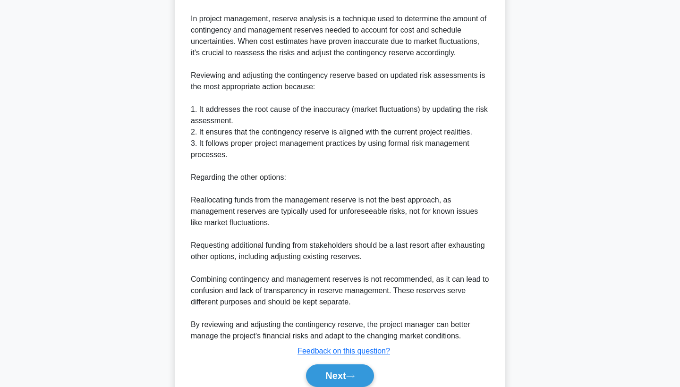
scroll to position [323, 0]
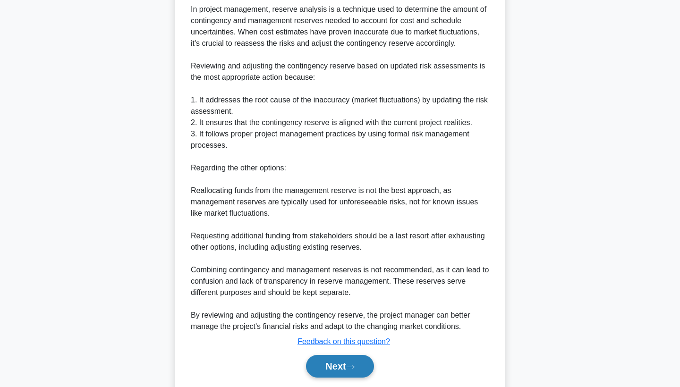
click at [345, 368] on button "Next" at bounding box center [340, 366] width 68 height 23
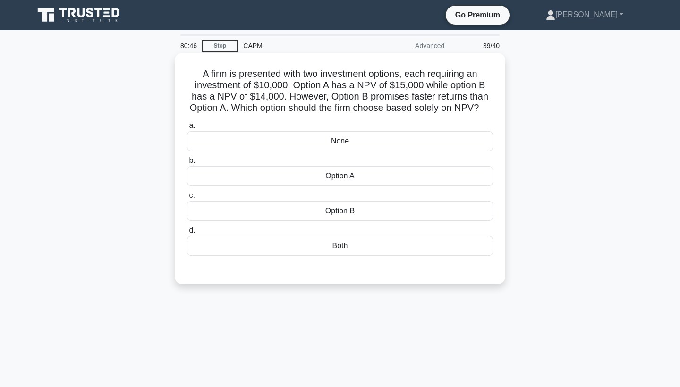
scroll to position [0, 0]
click at [345, 178] on div "Option A" at bounding box center [340, 176] width 306 height 20
click at [187, 164] on input "b. Option A" at bounding box center [187, 161] width 0 height 6
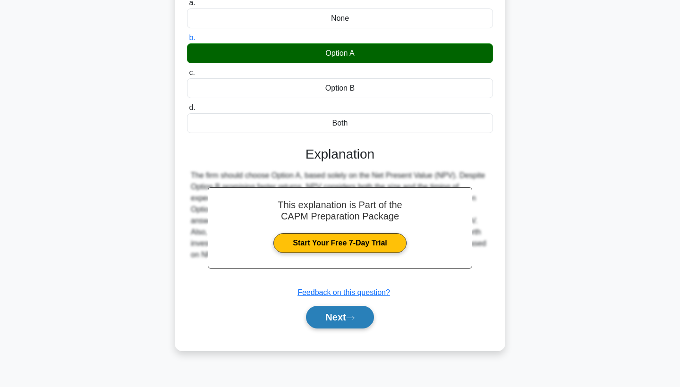
scroll to position [123, 0]
click at [333, 315] on button "Next" at bounding box center [340, 317] width 68 height 23
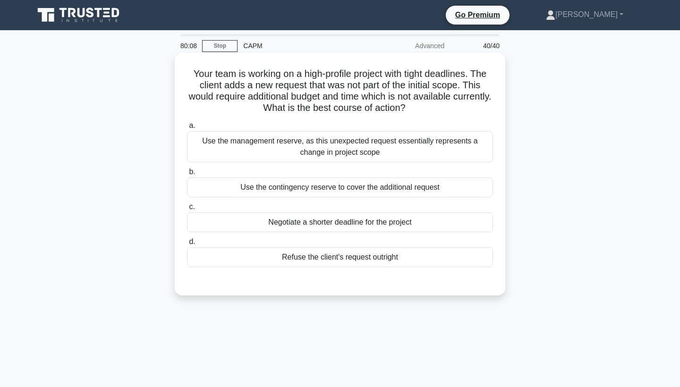
scroll to position [0, 0]
click at [324, 149] on div "Use the management reserve, as this unexpected request essentially represents a…" at bounding box center [340, 146] width 306 height 31
click at [187, 129] on input "a. Use the management reserve, as this unexpected request essentially represent…" at bounding box center [187, 126] width 0 height 6
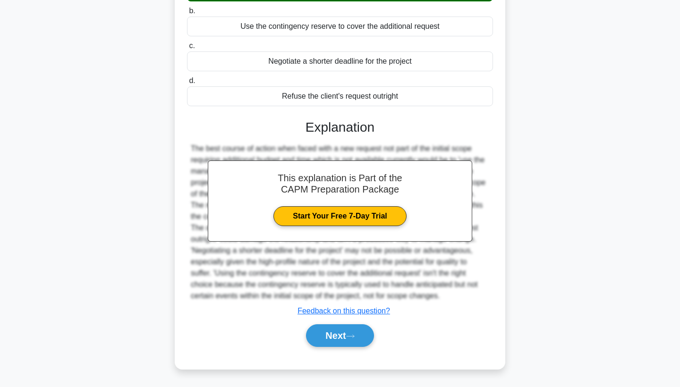
scroll to position [161, 0]
click at [332, 335] on button "Next" at bounding box center [340, 336] width 68 height 23
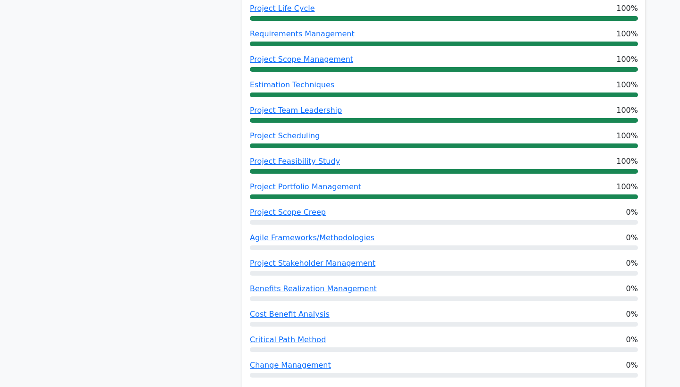
scroll to position [615, 0]
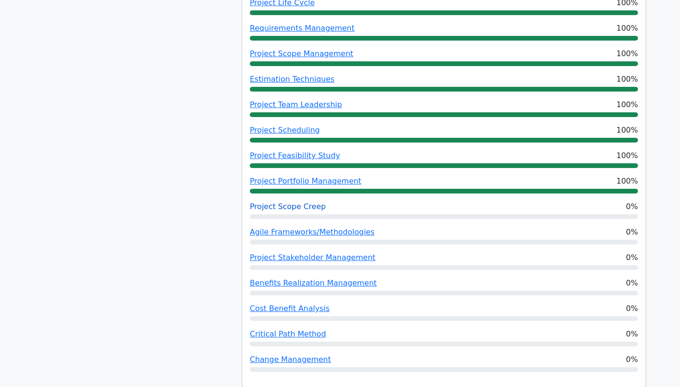
click at [280, 202] on link "Project Scope Creep" at bounding box center [288, 206] width 76 height 9
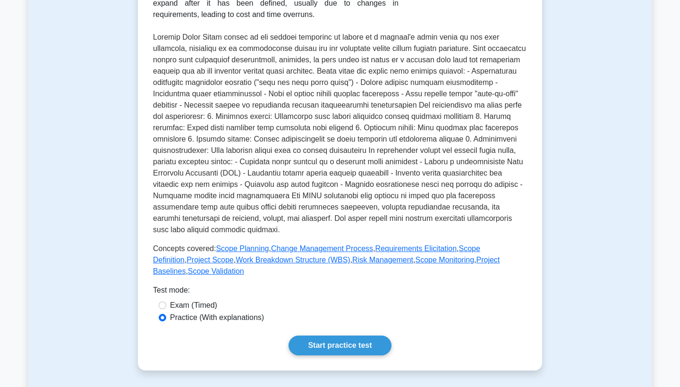
scroll to position [195, 0]
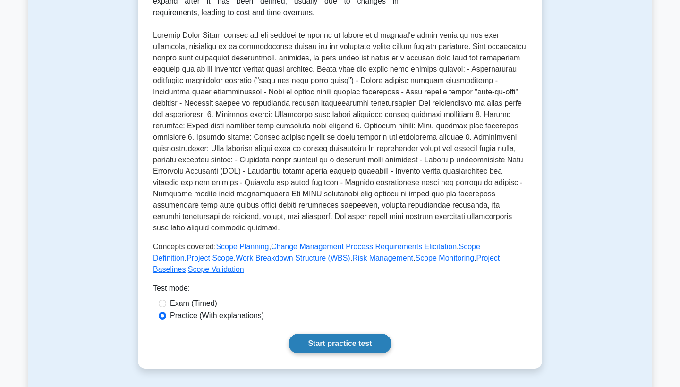
click at [353, 339] on link "Start practice test" at bounding box center [340, 344] width 103 height 20
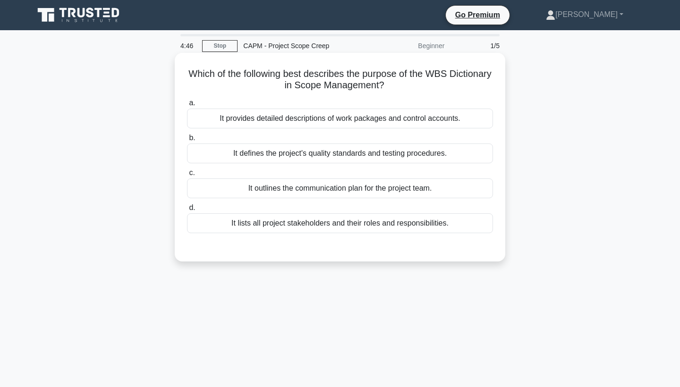
click at [339, 116] on div "It provides detailed descriptions of work packages and control accounts." at bounding box center [340, 119] width 306 height 20
click at [187, 106] on input "a. It provides detailed descriptions of work packages and control accounts." at bounding box center [187, 103] width 0 height 6
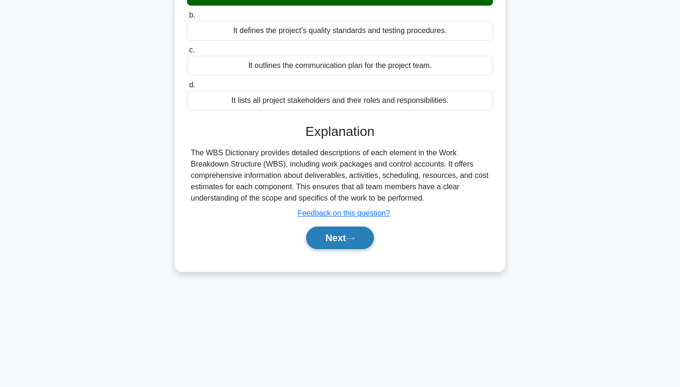
scroll to position [123, 0]
click at [336, 236] on button "Next" at bounding box center [340, 238] width 68 height 23
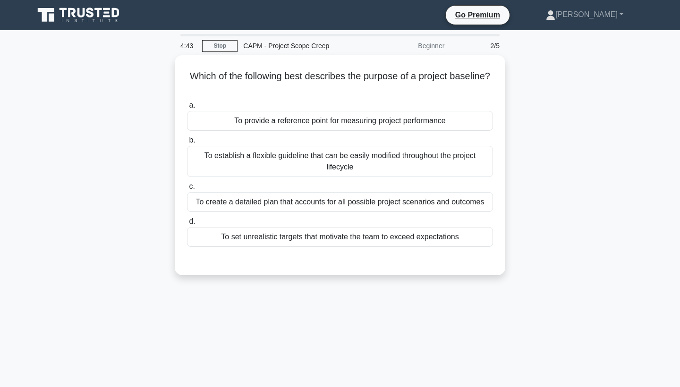
scroll to position [0, 0]
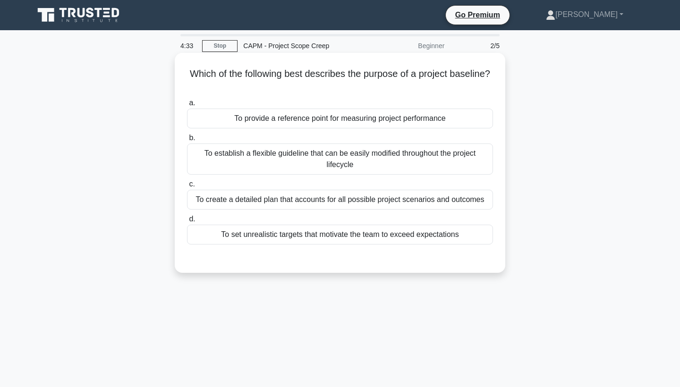
click at [340, 120] on div "To provide a reference point for measuring project performance" at bounding box center [340, 119] width 306 height 20
click at [187, 106] on input "a. To provide a reference point for measuring project performance" at bounding box center [187, 103] width 0 height 6
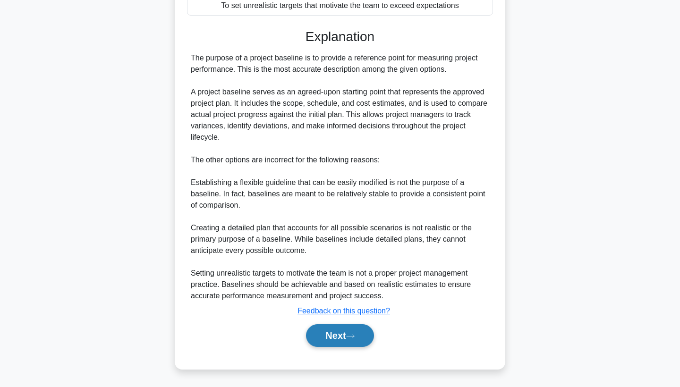
click at [338, 336] on button "Next" at bounding box center [340, 336] width 68 height 23
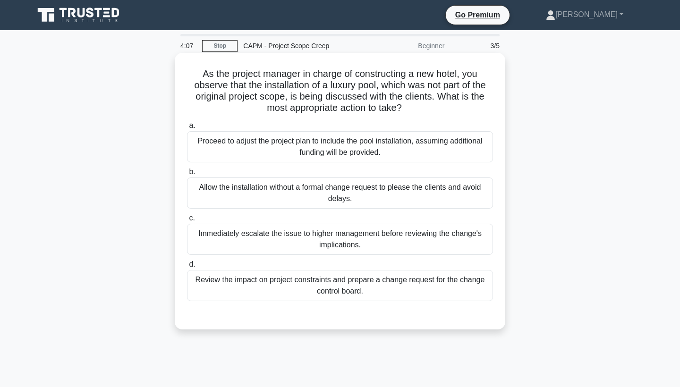
click at [373, 286] on div "Review the impact on project constraints and prepare a change request for the c…" at bounding box center [340, 285] width 306 height 31
click at [187, 268] on input "d. Review the impact on project constraints and prepare a change request for th…" at bounding box center [187, 265] width 0 height 6
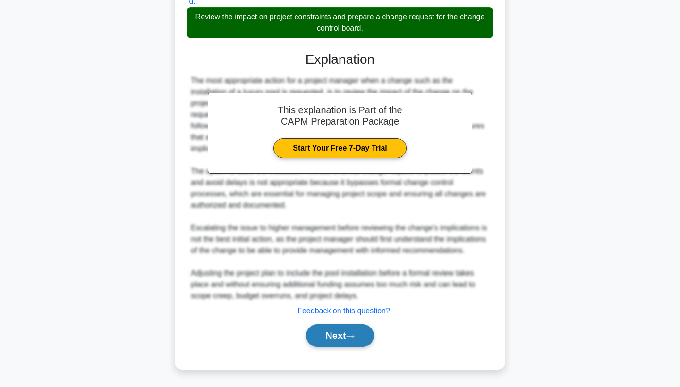
click at [324, 333] on button "Next" at bounding box center [340, 336] width 68 height 23
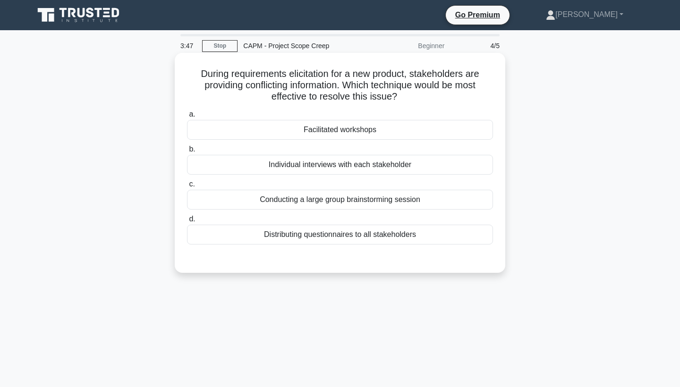
click at [343, 131] on div "Facilitated workshops" at bounding box center [340, 130] width 306 height 20
click at [187, 118] on input "a. Facilitated workshops" at bounding box center [187, 115] width 0 height 6
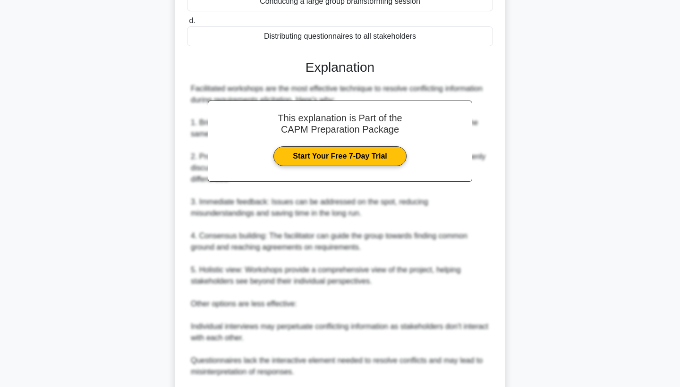
scroll to position [309, 0]
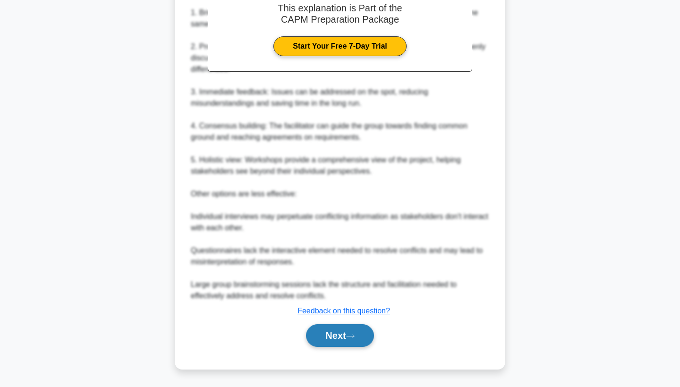
click at [332, 333] on button "Next" at bounding box center [340, 336] width 68 height 23
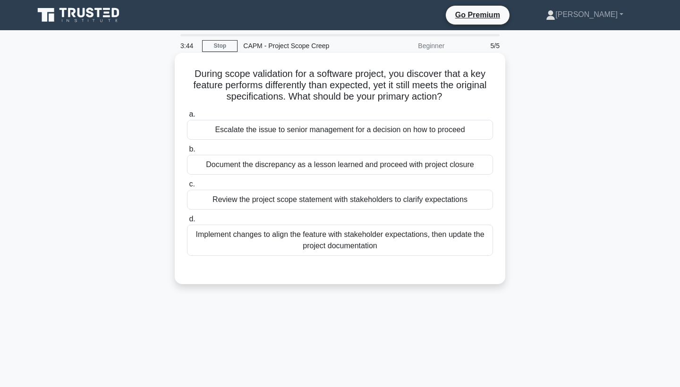
scroll to position [0, 0]
click at [333, 167] on div "Document the discrepancy as a lesson learned and proceed with project closure" at bounding box center [340, 165] width 306 height 20
click at [187, 153] on input "b. Document the discrepancy as a lesson learned and proceed with project closure" at bounding box center [187, 149] width 0 height 6
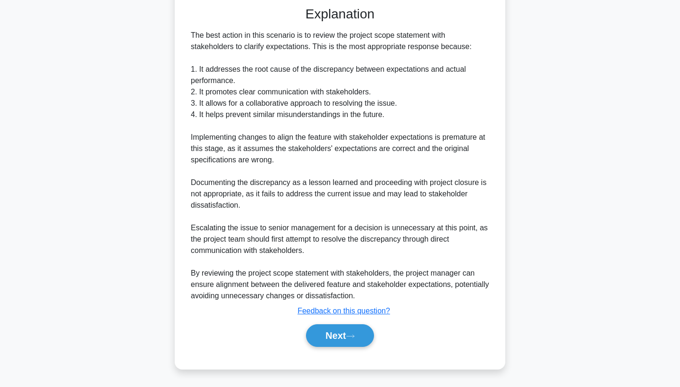
scroll to position [264, 0]
click at [342, 340] on button "Next" at bounding box center [340, 336] width 68 height 23
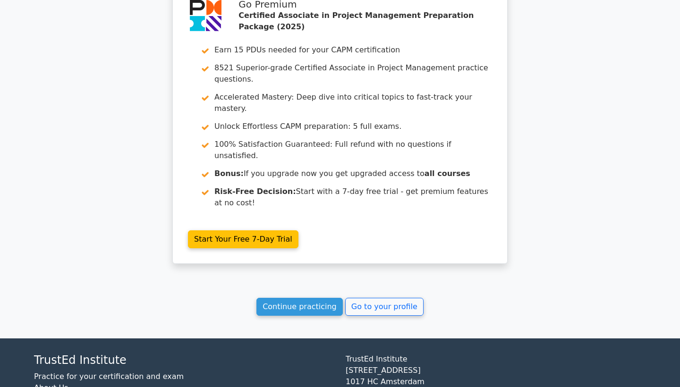
scroll to position [1291, 0]
click at [304, 299] on link "Continue practicing" at bounding box center [300, 308] width 86 height 18
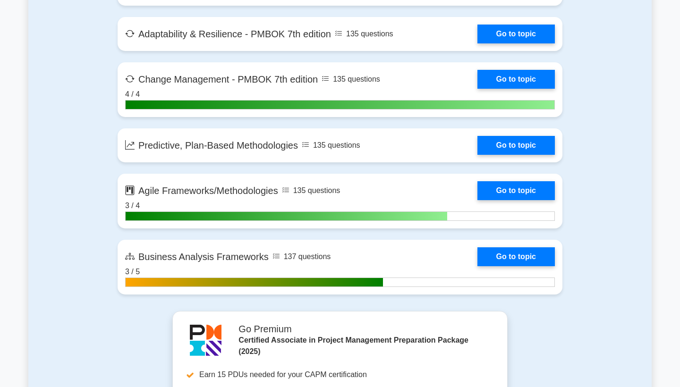
scroll to position [2610, 0]
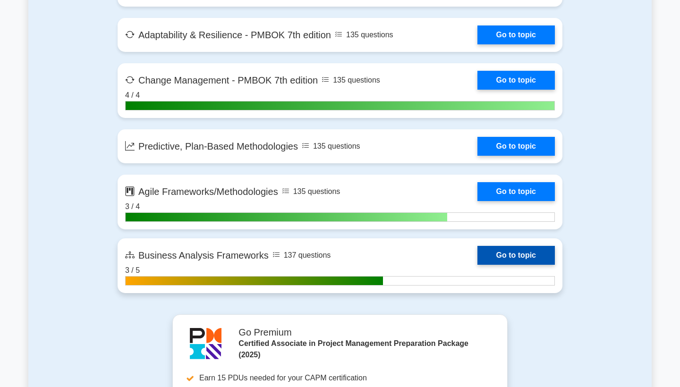
click at [526, 251] on link "Go to topic" at bounding box center [516, 255] width 77 height 19
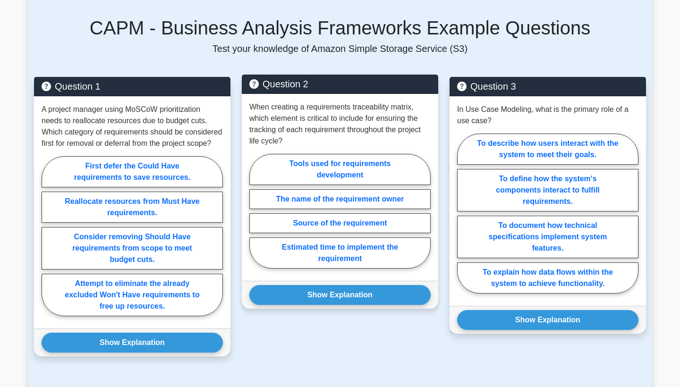
scroll to position [678, 0]
